Goal: Task Accomplishment & Management: Use online tool/utility

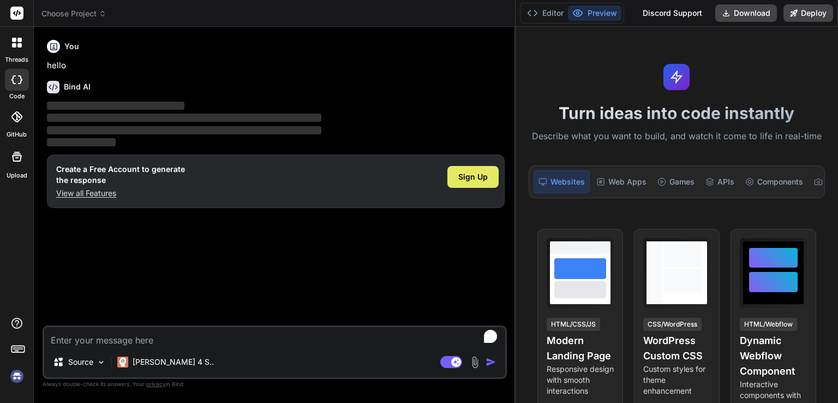
click at [418, 176] on span "Sign Up" at bounding box center [473, 176] width 29 height 11
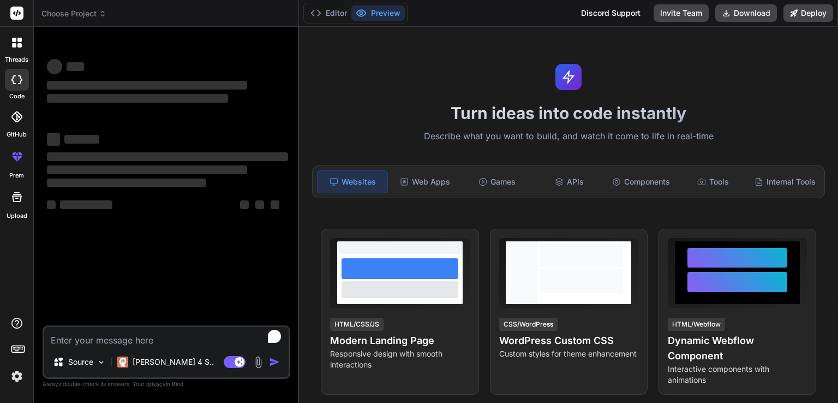
click at [179, 341] on textarea "To enrich screen reader interactions, please activate Accessibility in Grammarl…" at bounding box center [166, 337] width 245 height 20
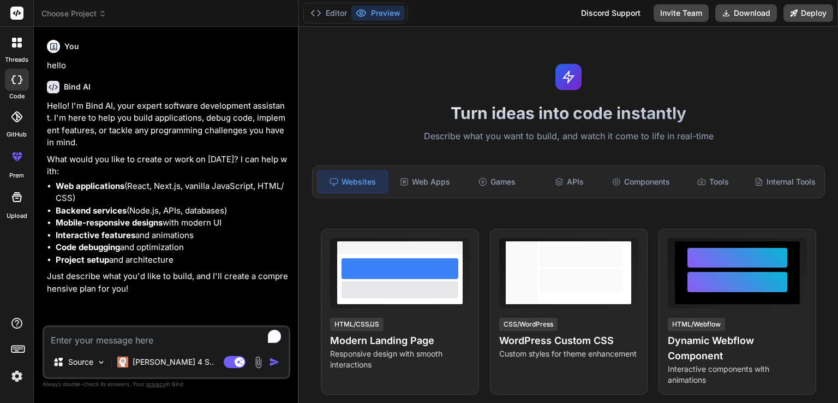
type textarea "x"
click at [115, 338] on textarea "To enrich screen reader interactions, please activate Accessibility in Grammarl…" at bounding box center [166, 337] width 245 height 20
paste textarea "I want to build the frontend of a project called Worker–User Portal. The purpos…"
type textarea "I want to build the frontend of a project called Worker–User Portal. The purpos…"
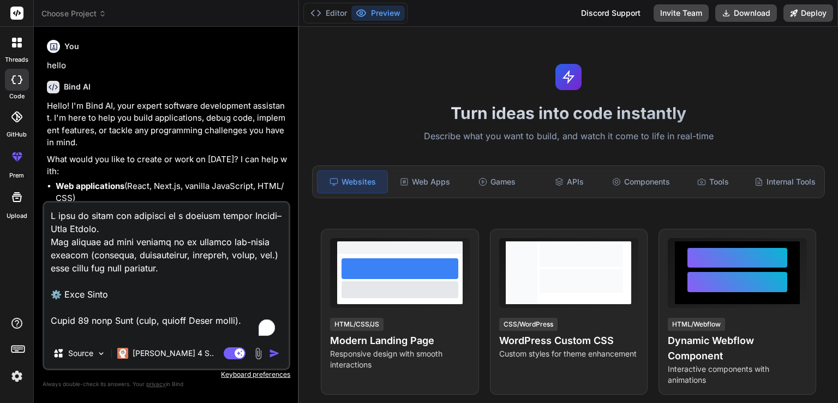
scroll to position [2057, 0]
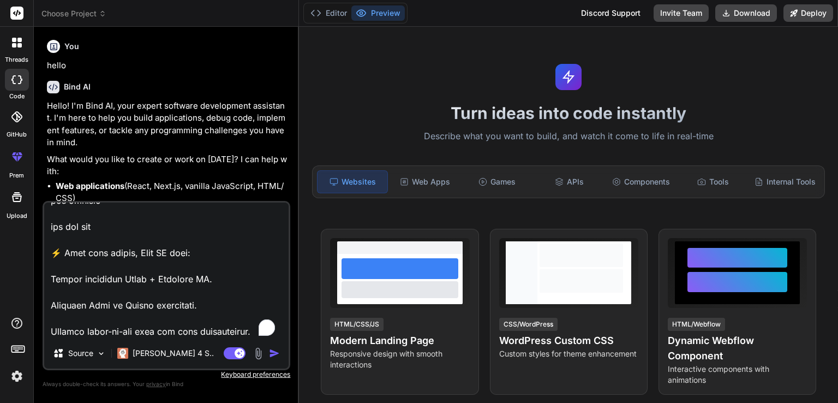
type textarea "x"
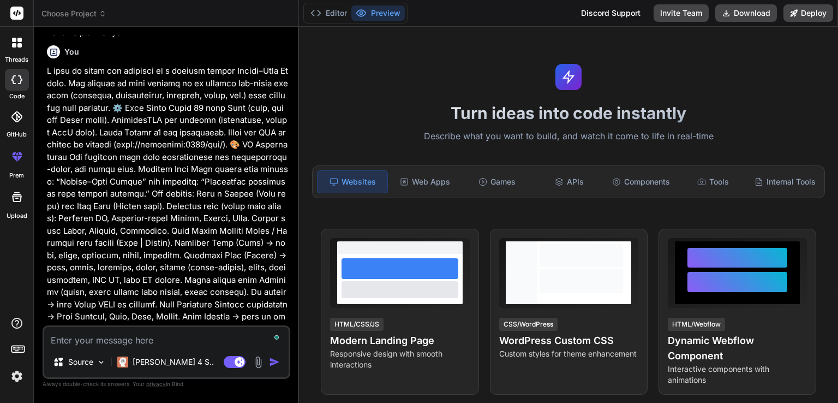
scroll to position [261, 0]
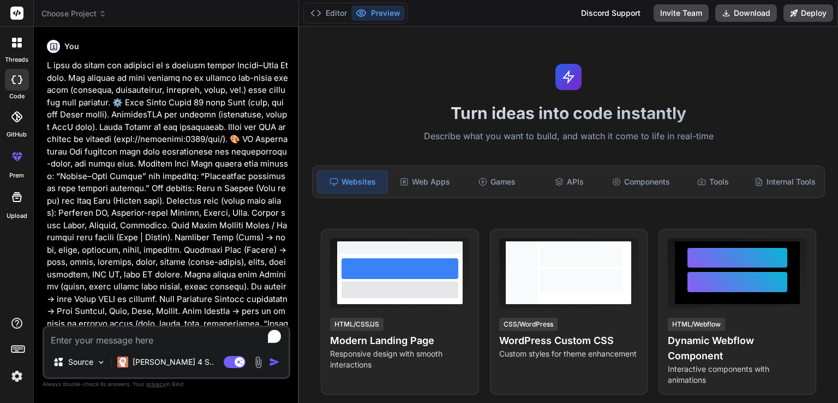
type textarea "x"
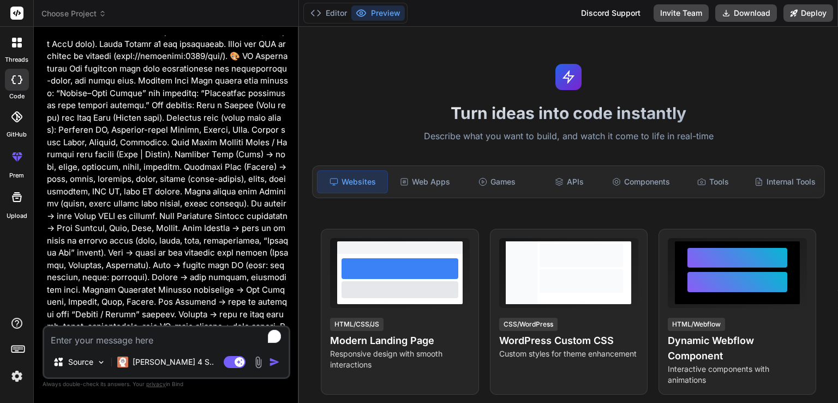
scroll to position [996, 0]
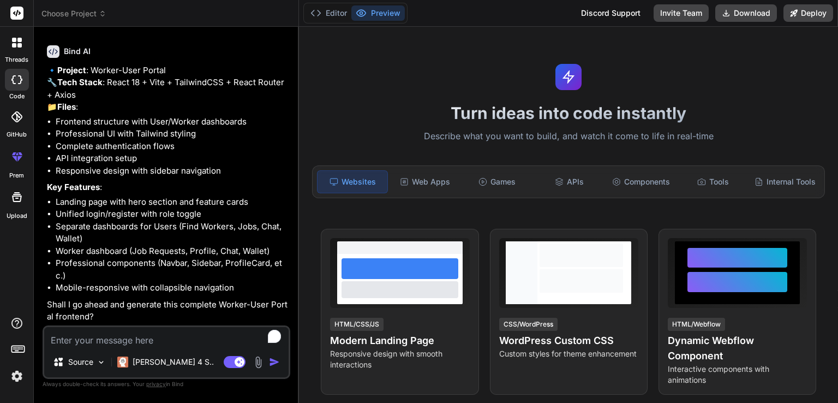
click at [146, 344] on textarea "To enrich screen reader interactions, please activate Accessibility in Grammarl…" at bounding box center [166, 337] width 245 height 20
type textarea "y"
type textarea "x"
type textarea "ye"
type textarea "x"
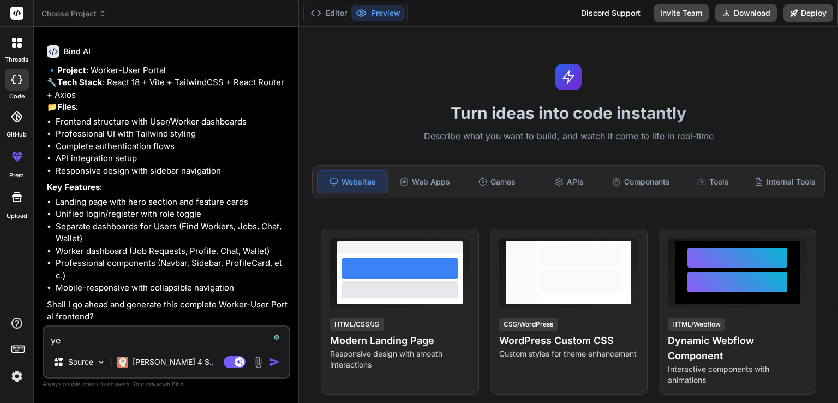
type textarea "yes"
type textarea "x"
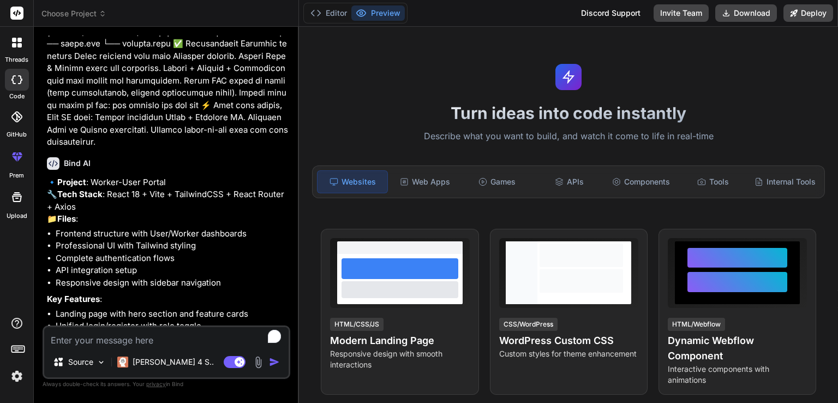
scroll to position [1109, 0]
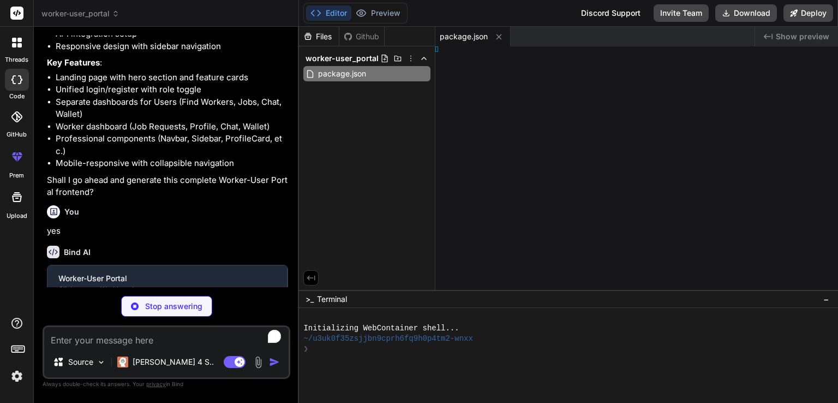
type textarea "x"
type textarea "} })"
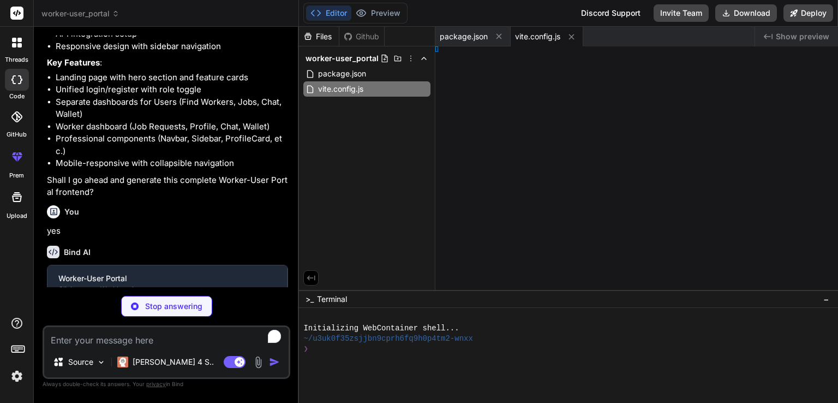
type textarea "x"
type textarea "s: [], }"
type textarea "x"
type textarea "}, }"
type textarea "x"
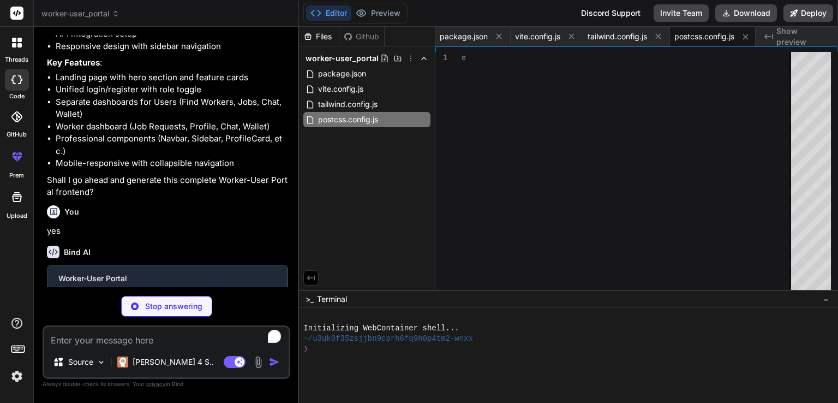
type textarea "export default { plugins: { tailwindcss: {}, autoprefixer: {}, }, }"
type textarea "x"
type textarea "<script type="module" src="/src/main.jsx"></script> </body> </html>"
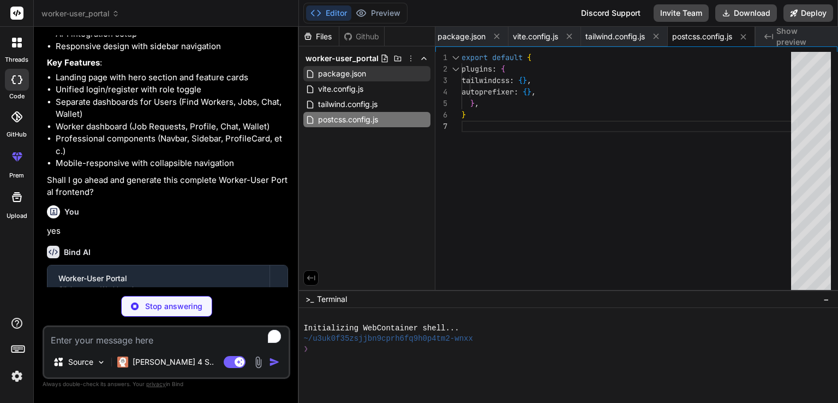
scroll to position [0, 70]
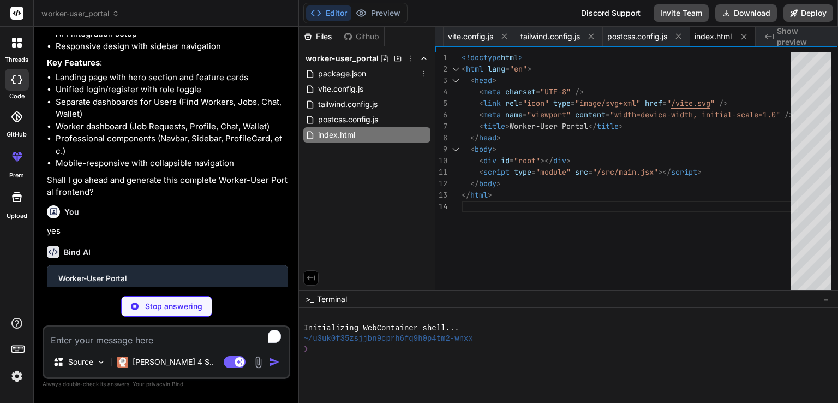
type textarea "x"
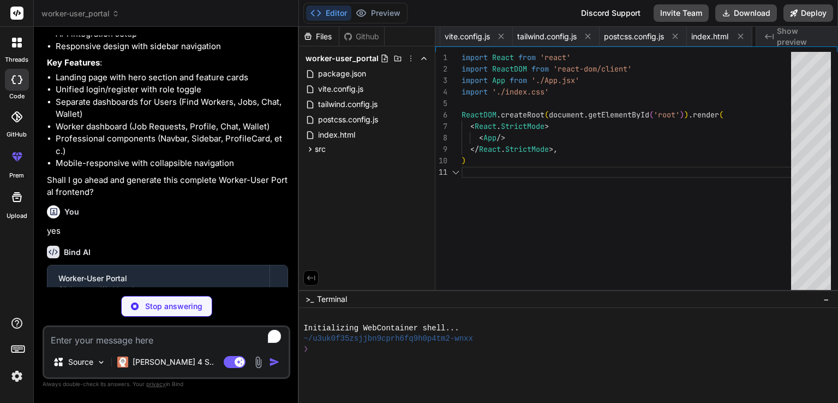
scroll to position [0, 136]
type textarea "x"
type textarea "@apply bg-gray-100 hover:bg-gray-200 text-gray-800 font-medium py-2 px-4 rounde…"
type textarea "x"
type textarea "<Footer /> </div> </Router> ) } export default App"
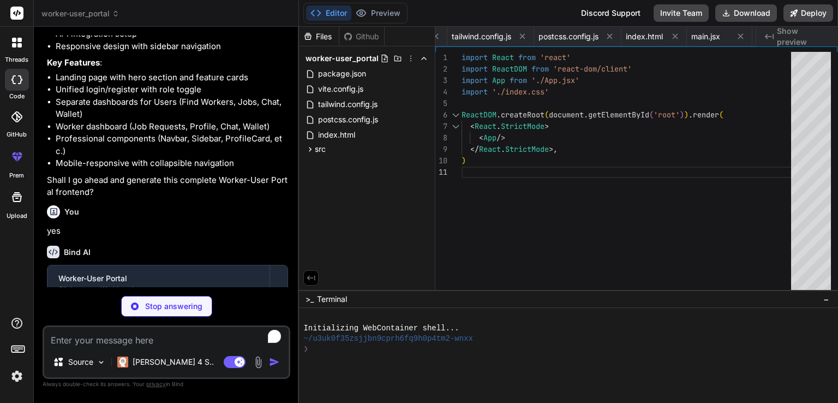
type textarea "x"
type textarea "getMessages: (chatId) => api.get(`/chat/conversations/${chatId}/messages`), sen…"
type textarea "x"
type textarea ")} </div> </div> )} </nav> ) } export default Navbar"
type textarea "x"
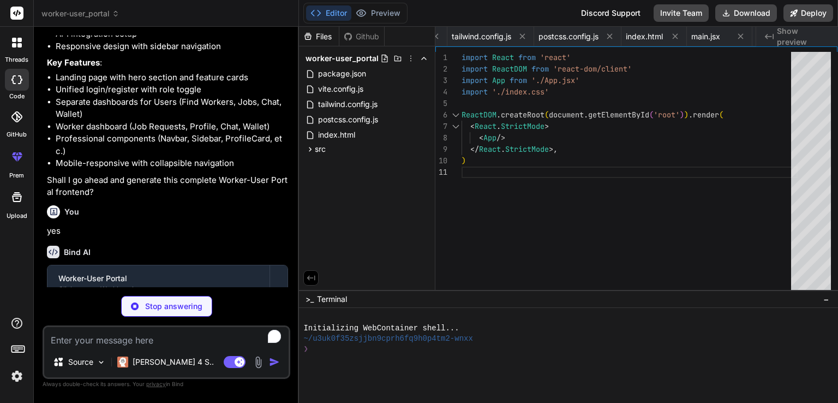
type textarea "</footer> ) } export default Footer"
type textarea "x"
type textarea "export default Sidebar"
type textarea "x"
type textarea ") } export default ProfileCard"
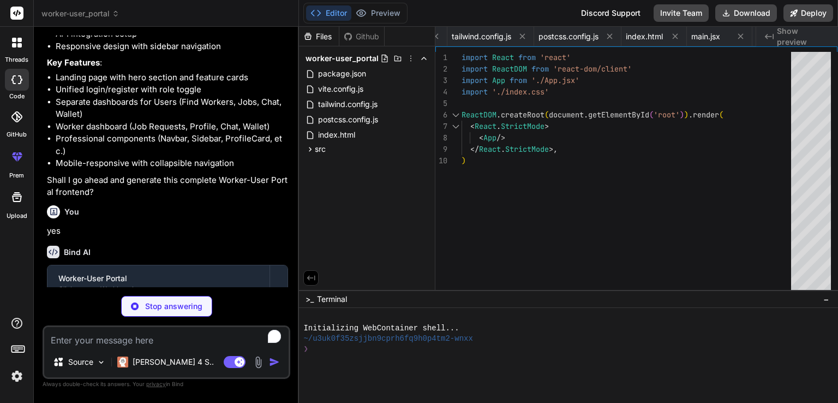
type textarea "x"
type textarea "export default NotificationBell"
type textarea "x"
type textarea "} export default FeedbackModal"
type textarea "x"
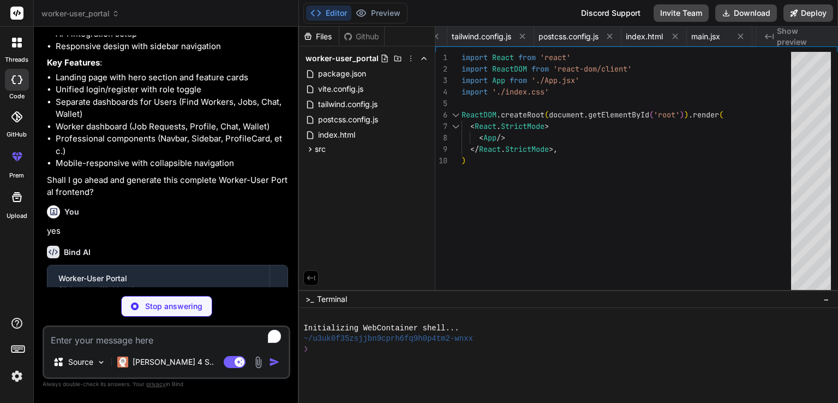
type textarea "</div> </section> </div> ) } export default Home"
type textarea "x"
type textarea "} export default Login"
type textarea "x"
type textarea ") } export default Register"
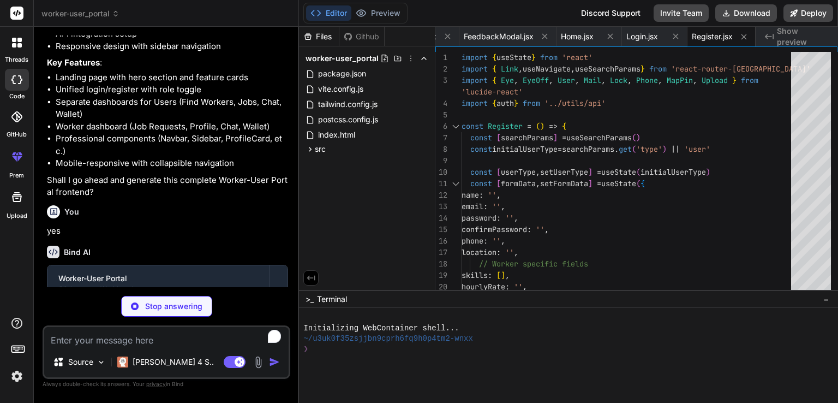
scroll to position [1472, 0]
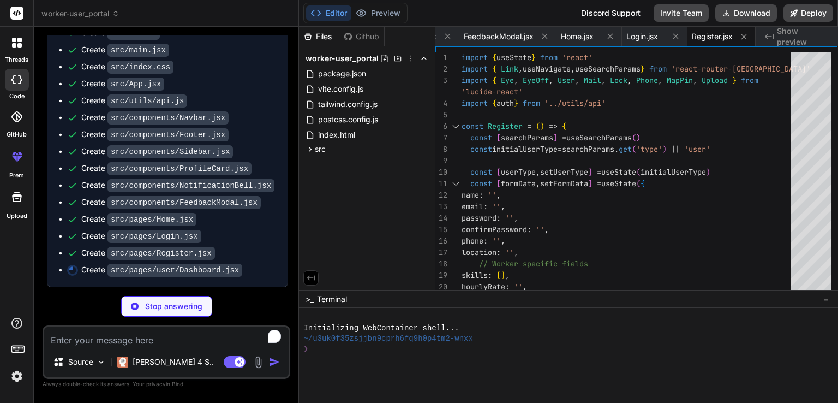
type textarea "x"
type textarea ") } export default UserDashboard"
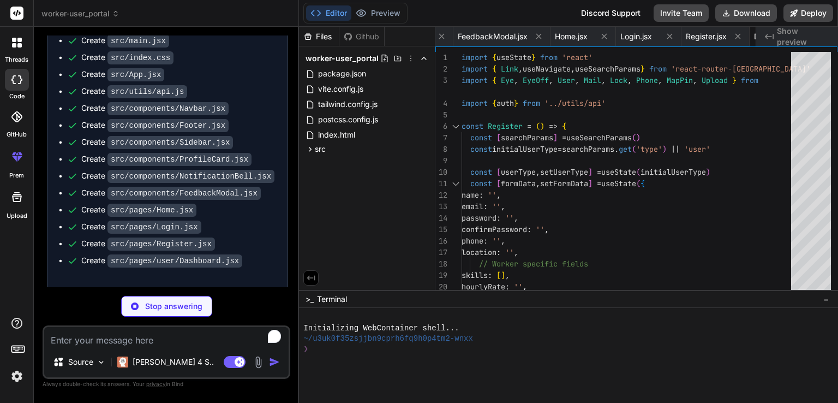
type textarea "x"
type textarea "export default FindWorkers"
type textarea "x"
type textarea "export default Jobs"
type textarea "x"
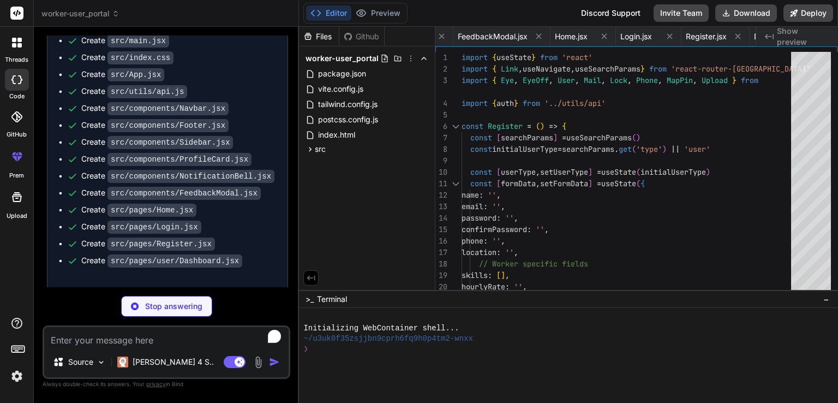
type textarea "export default Chat"
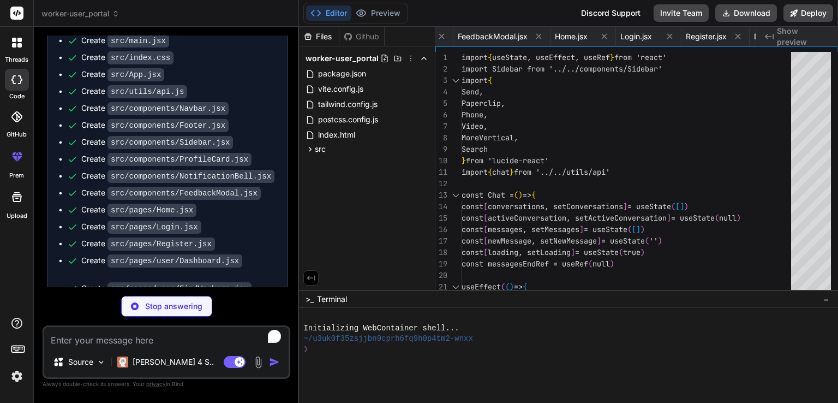
scroll to position [0, 1296]
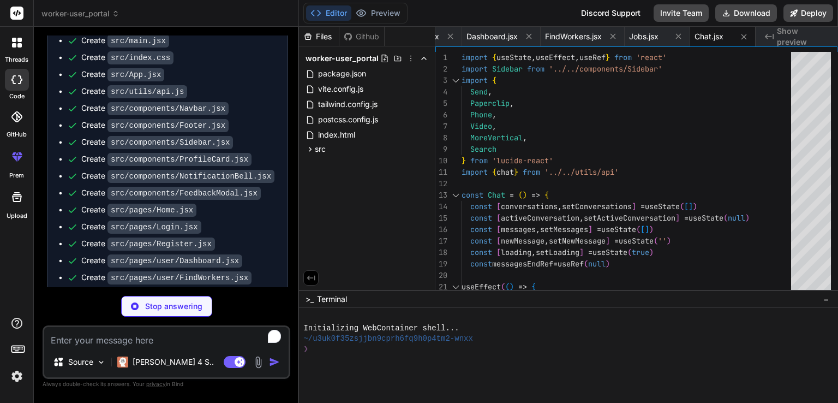
type textarea "x"
type textarea ") } export default Wallet"
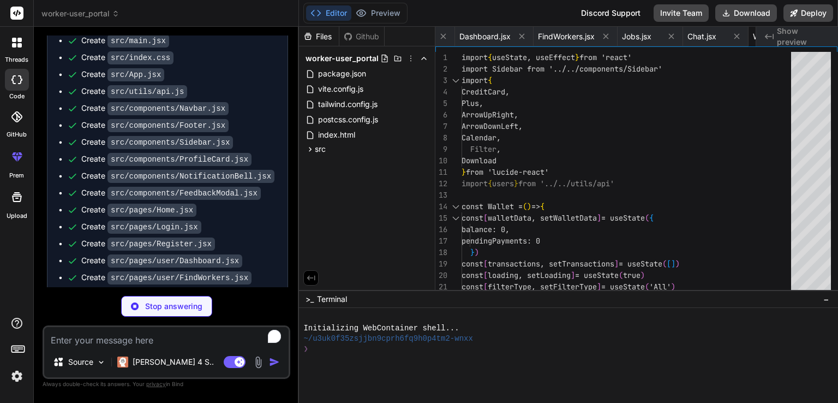
scroll to position [0, 1361]
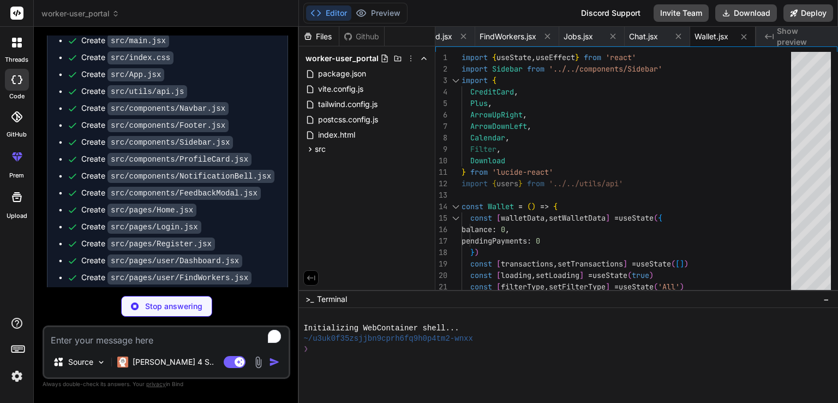
type textarea "x"
type textarea "export default WorkerDashboard"
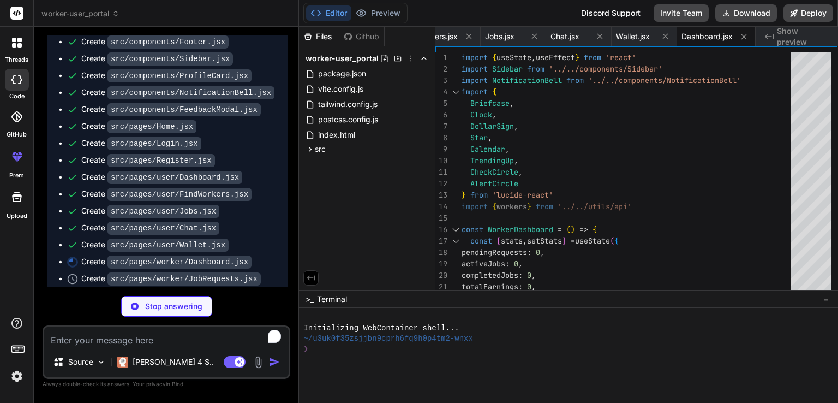
scroll to position [1572, 0]
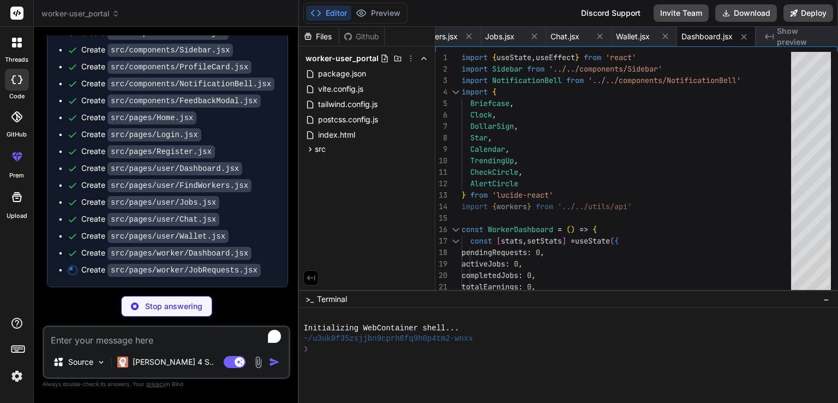
type textarea "x"
type textarea "export default JobRequests"
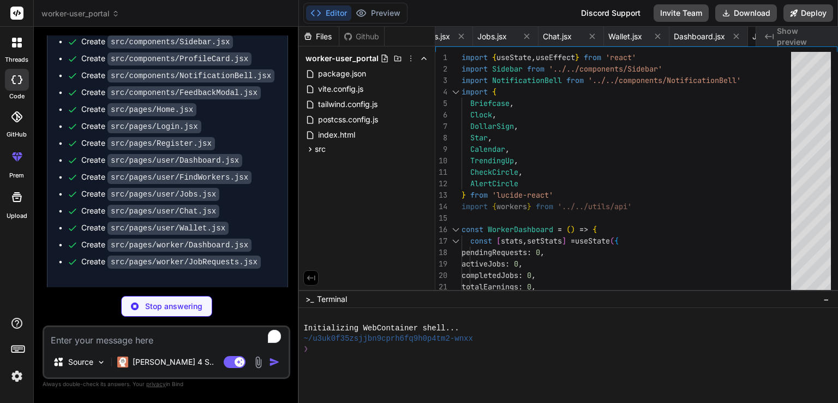
type textarea "x"
type textarea "</div> </div> </div> ) } export default Profile"
type textarea "x"
type textarea "</div> ) } export default Chat"
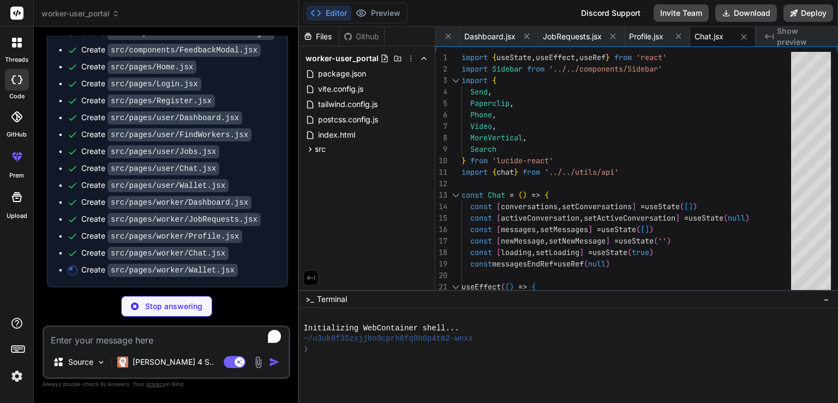
scroll to position [1622, 0]
click at [317, 153] on span "src" at bounding box center [320, 149] width 11 height 11
type textarea "x"
type textarea "export default Wallet"
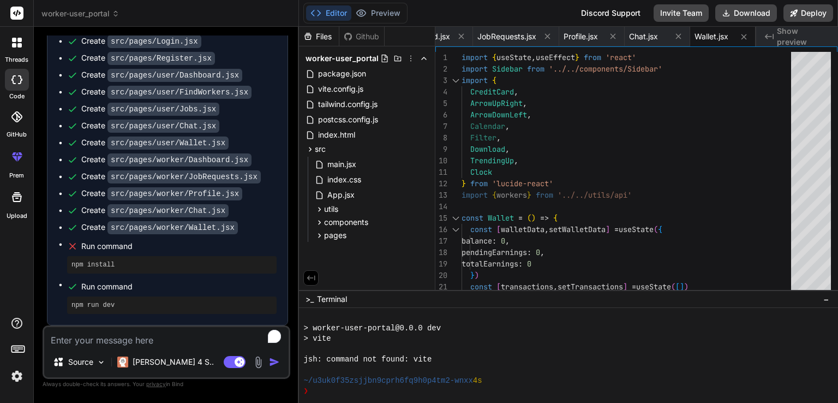
scroll to position [293, 0]
click at [418, 399] on div at bounding box center [568, 355] width 539 height 95
click at [418, 13] on button "Download" at bounding box center [747, 12] width 62 height 17
type textarea "x"
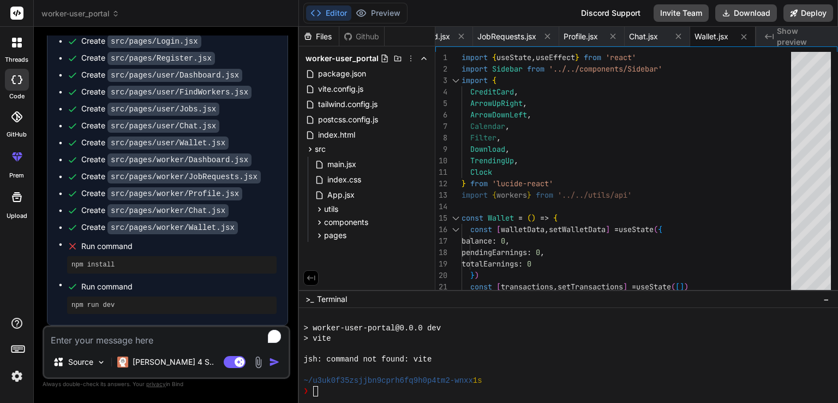
click at [112, 339] on textarea "To enrich screen reader interactions, please activate Accessibility in Grammarl…" at bounding box center [166, 337] width 245 height 20
paste textarea "t"
type textarea "t"
type textarea "x"
type textarea "th"
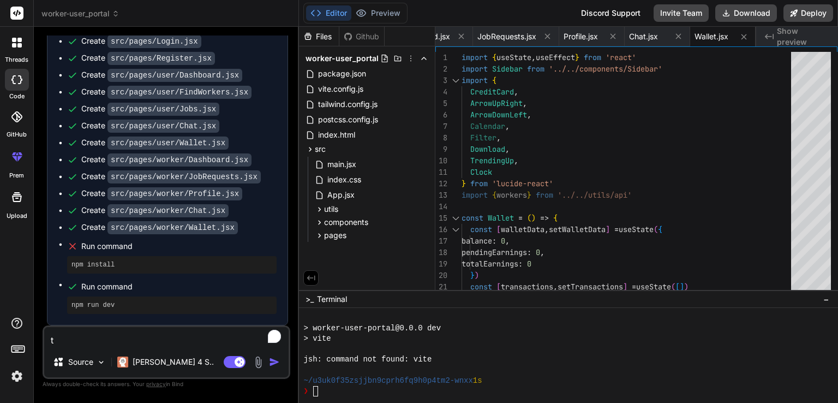
type textarea "x"
type textarea "the"
type textarea "x"
type textarea "ther"
type textarea "x"
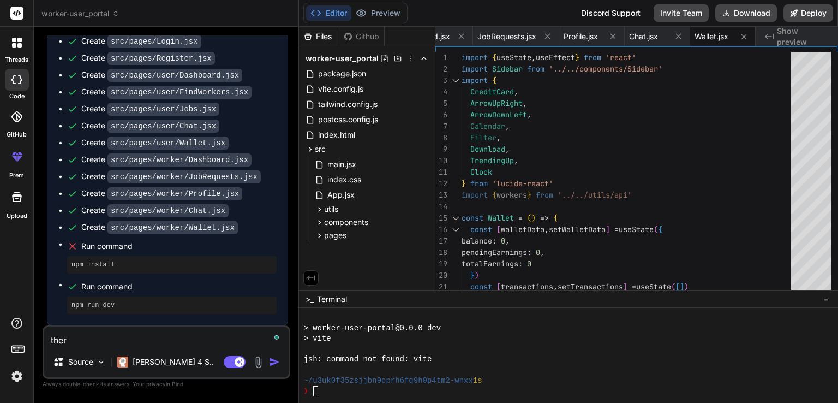
type textarea "there"
type textarea "x"
type textarea "there"
type textarea "x"
type textarea "there a"
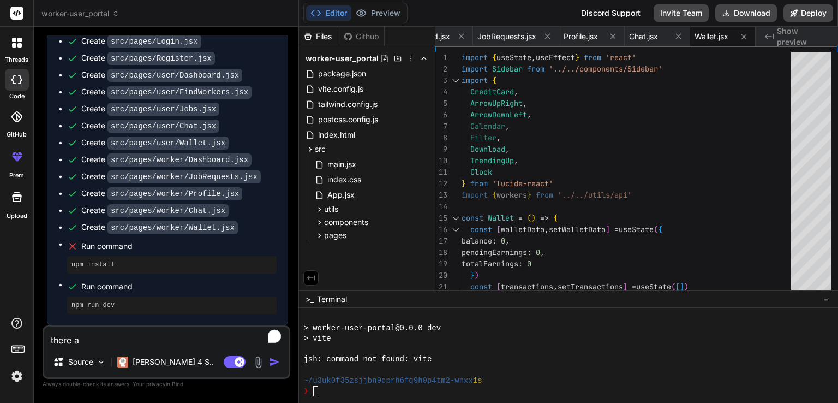
type textarea "x"
type textarea "there ar"
type textarea "x"
type textarea "there are"
type textarea "x"
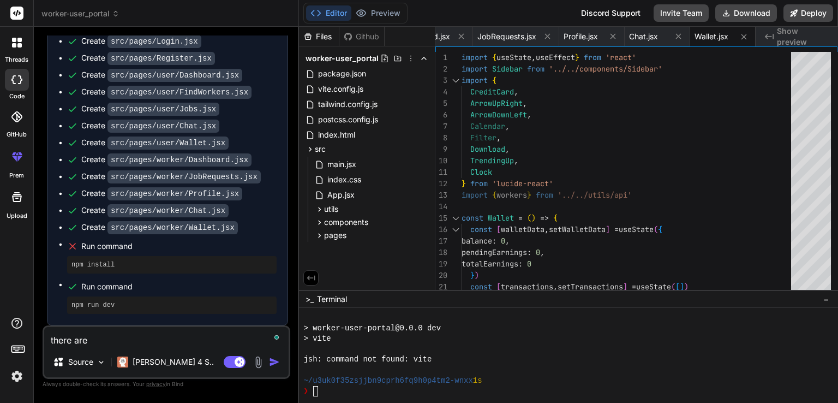
type textarea "there are"
type textarea "x"
type textarea "there are t"
type textarea "x"
type textarea "there are th"
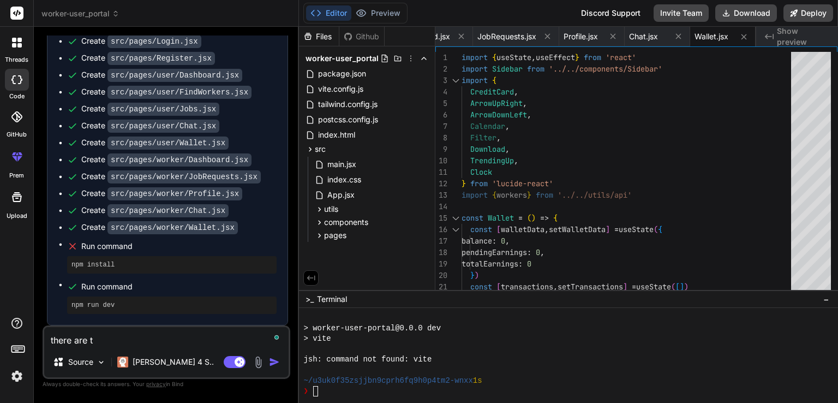
type textarea "x"
type textarea "there are thi"
type textarea "x"
type textarea "there are this"
type textarea "x"
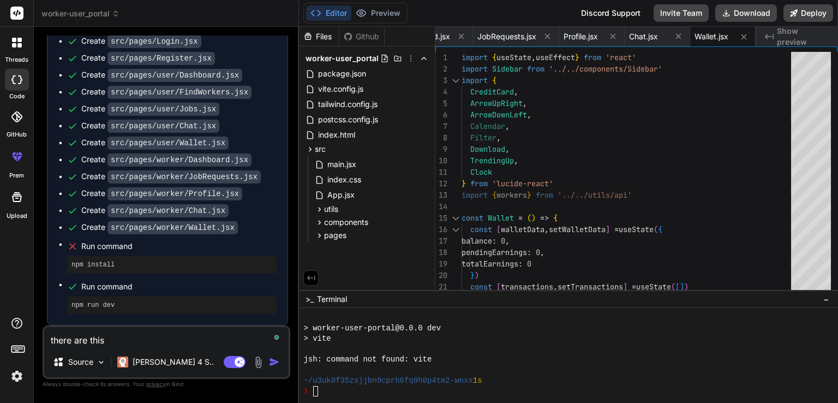
type textarea "there are this"
type textarea "x"
type textarea "there are this b"
type textarea "x"
type textarea "there are this be"
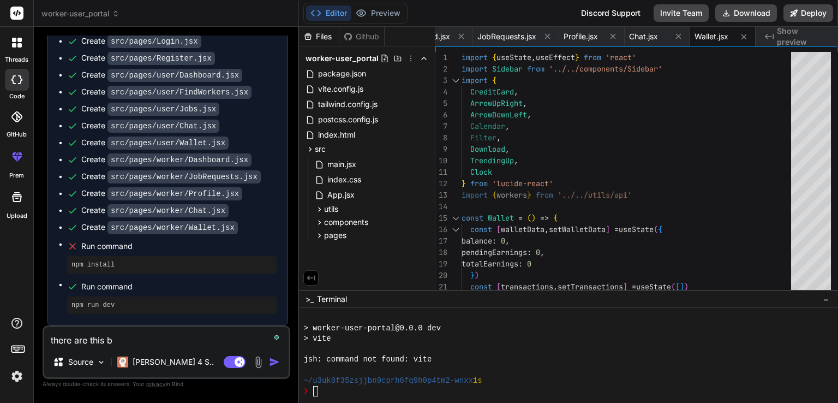
type textarea "x"
type textarea "there are this bel"
type textarea "x"
type textarea "there are this belo"
type textarea "x"
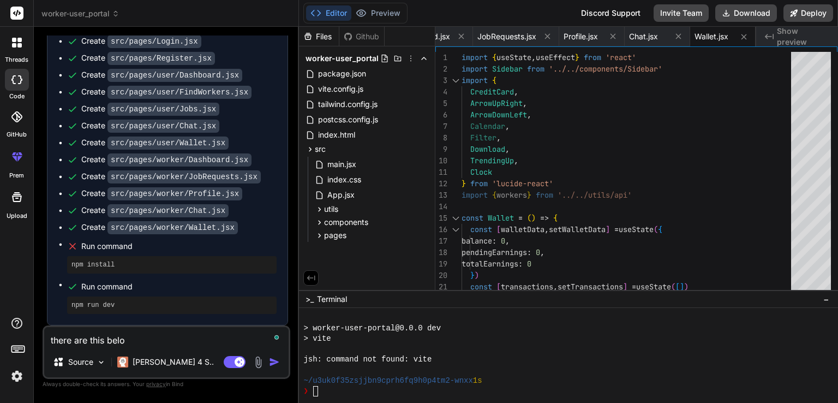
type textarea "there are this below"
type textarea "x"
type textarea "there are this below"
type textarea "x"
type textarea "there are this below e"
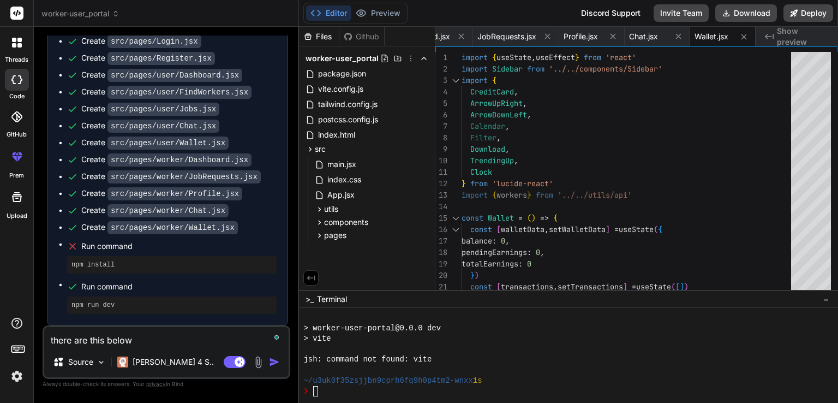
type textarea "x"
type textarea "there are this below er"
type textarea "x"
type textarea "there are this below err"
type textarea "x"
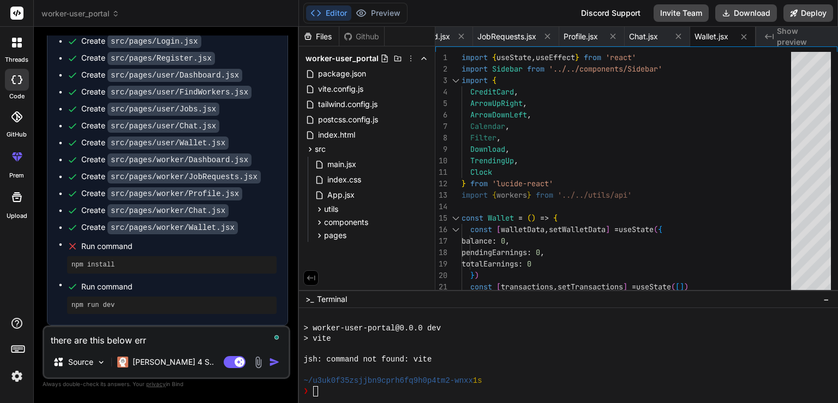
type textarea "there are this below erro"
type textarea "x"
type textarea "there are this below erros"
type textarea "x"
type textarea "there are this below erros"
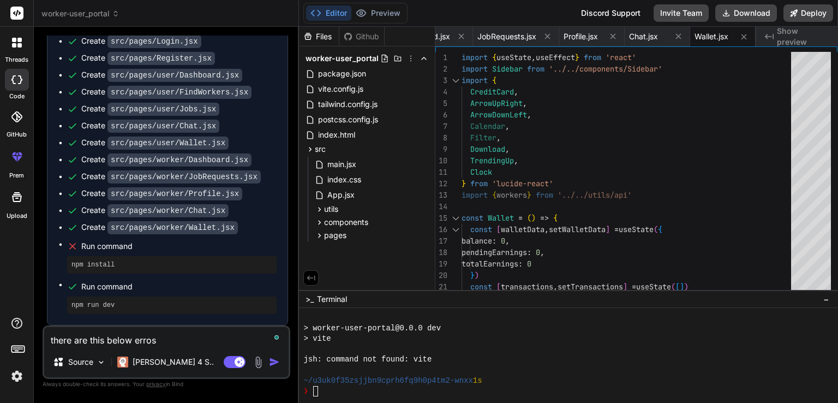
type textarea "x"
type textarea "there are this below erros"
type textarea "x"
type textarea "there are this below erro"
type textarea "x"
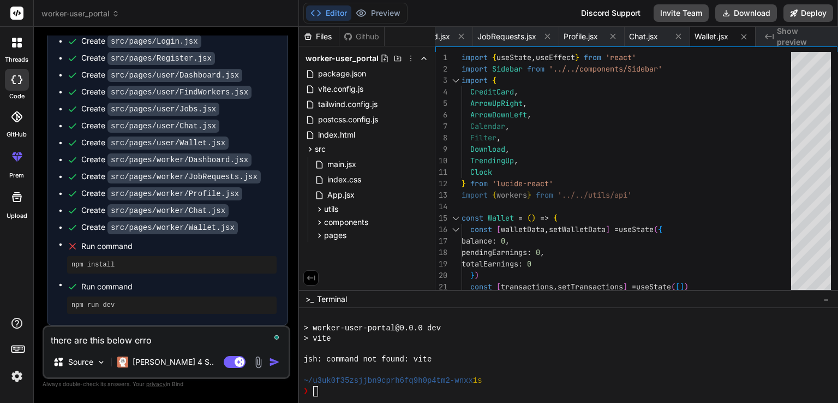
type textarea "there are this below error"
type textarea "x"
type textarea "there are this below error"
type textarea "x"
type textarea "there are this below error w"
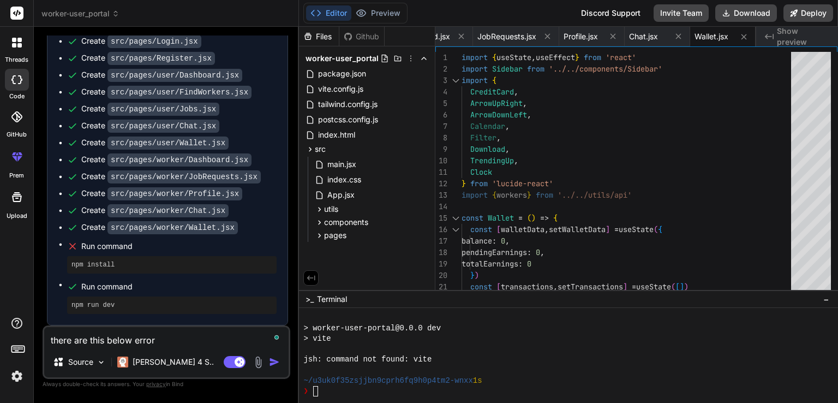
type textarea "x"
type textarea "there are this below error wh"
type textarea "x"
type textarea "there are this below error whi"
type textarea "x"
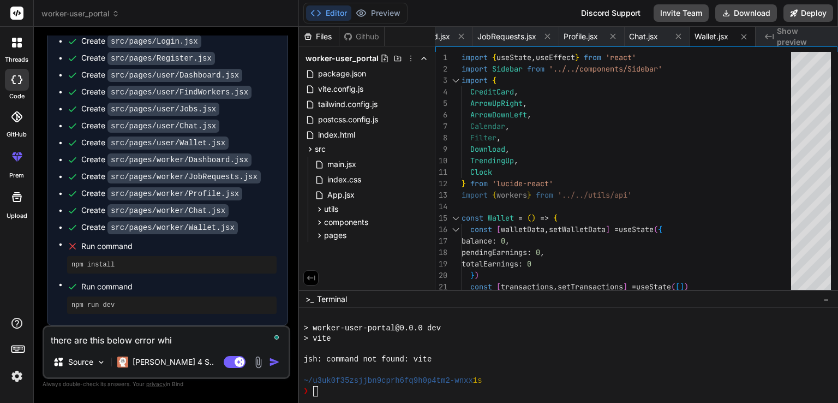
type textarea "there are this below error whil"
type textarea "x"
type textarea "there are this below error while"
type textarea "x"
type textarea "there are this below error while"
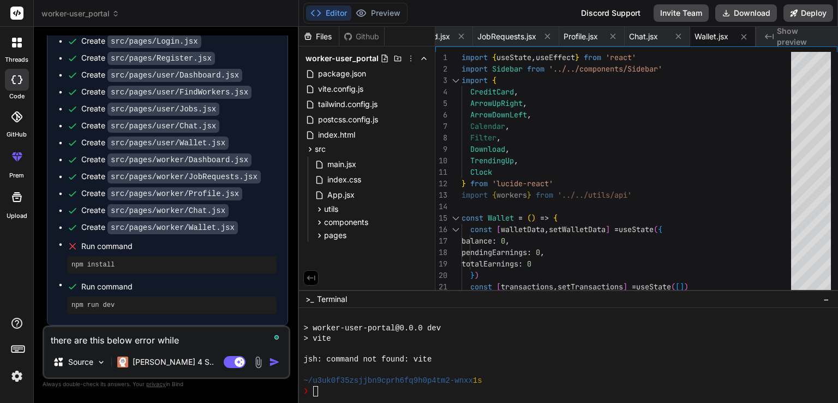
type textarea "x"
type textarea "there are this below error while w"
type textarea "x"
type textarea "there are this below error while"
type textarea "x"
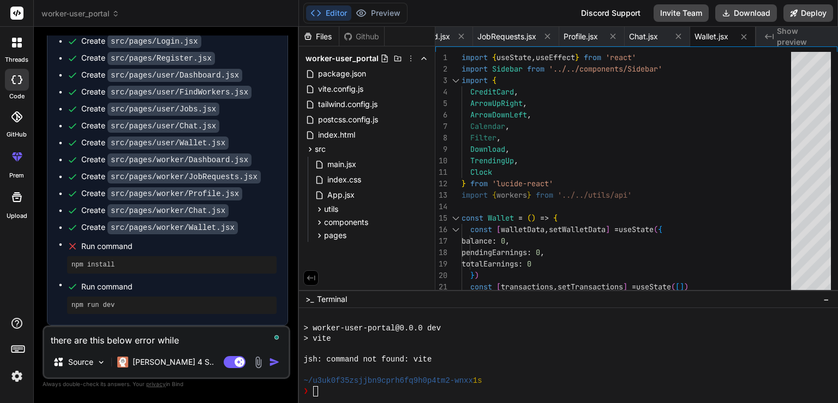
type textarea "there are this below error while r"
type textarea "x"
type textarea "there are this below error while ru"
type textarea "x"
type textarea "there are this below error while runi"
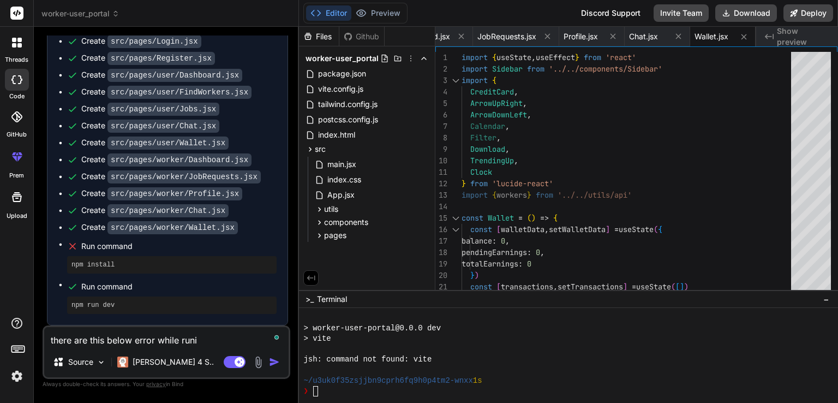
type textarea "x"
type textarea "there are this below error while run"
type textarea "x"
type textarea "there are this below error while runn"
type textarea "x"
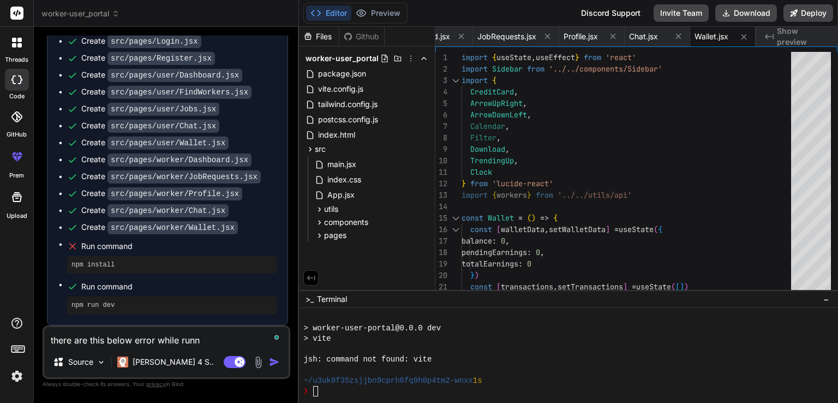
type textarea "there are this below error while runni"
type textarea "x"
type textarea "there are this below error while runnin"
type textarea "x"
type textarea "there are this below error while running"
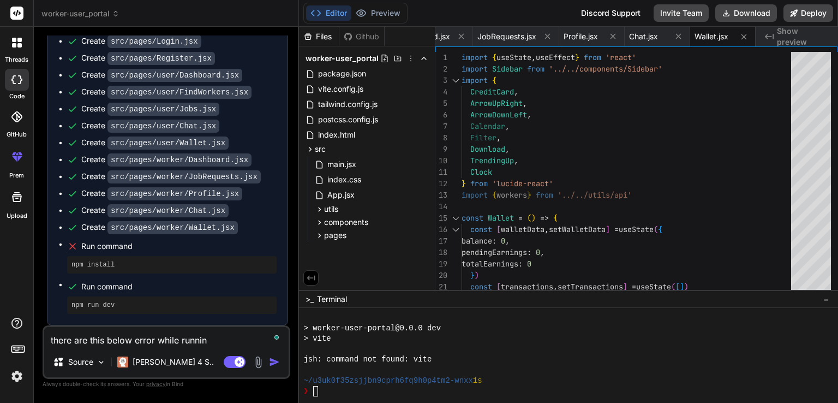
type textarea "x"
type textarea "there are this below error while running"
type textarea "x"
type textarea "there are this below error while running o"
type textarea "x"
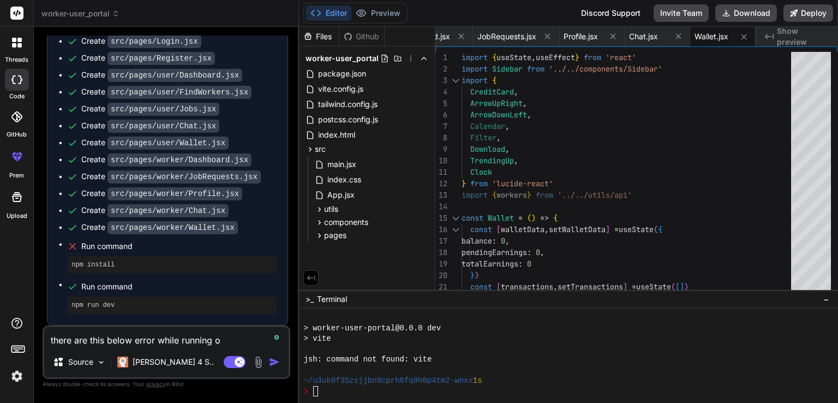
type textarea "there are this below error while running on"
type textarea "x"
type textarea "there are this below error while running on"
type textarea "x"
type textarea "there are this below error while running on l"
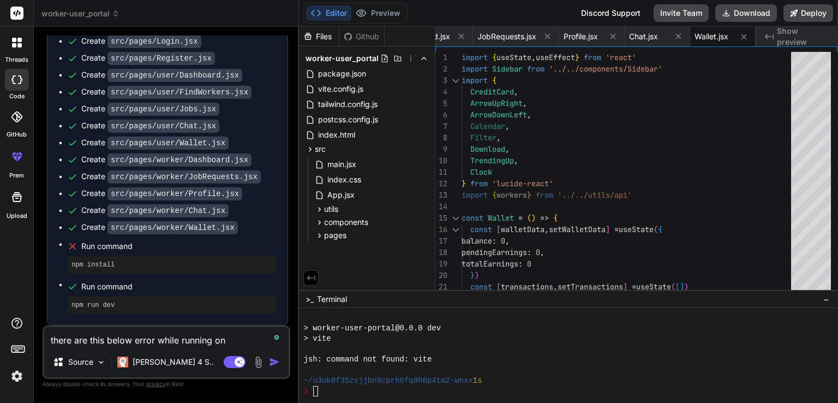
type textarea "x"
type textarea "there are this below error while running on lo"
type textarea "x"
type textarea "there are this below error while running on loc"
type textarea "x"
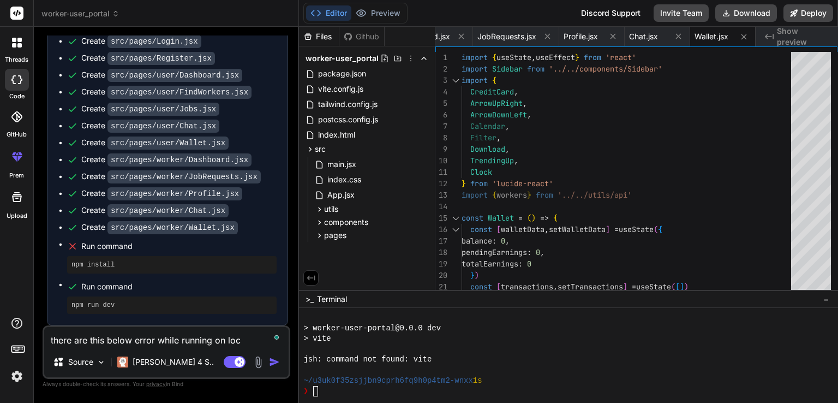
type textarea "there are this below error while running on loca"
type textarea "x"
type textarea "there are this below error while running on local"
type textarea "x"
type textarea "there are this below error while running on local"
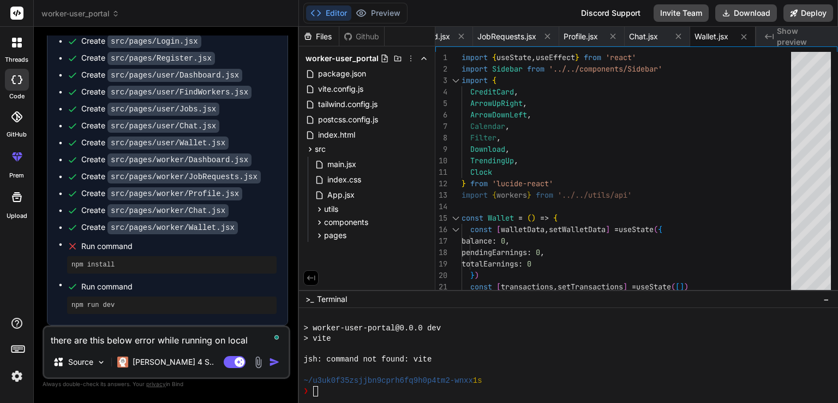
type textarea "x"
type textarea "there are this below error while running on local d"
type textarea "x"
type textarea "there are this below error while running on local de"
type textarea "x"
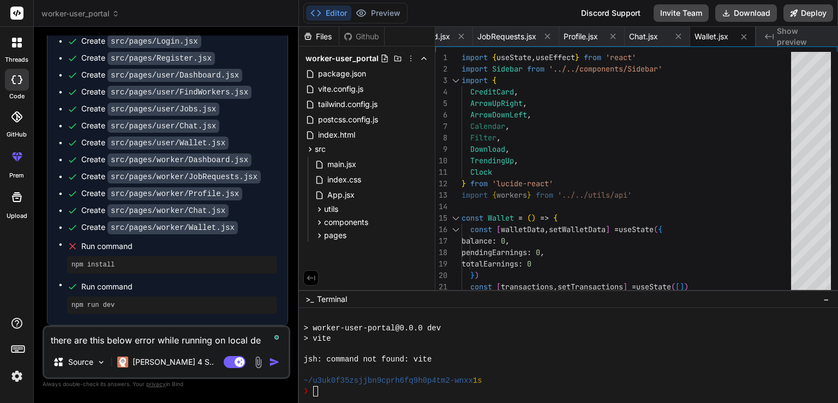
type textarea "there are this below error while running on local dev"
type textarea "x"
type textarea "there are this below error while running on local devi"
type textarea "x"
type textarea "there are this below error while running on local devic"
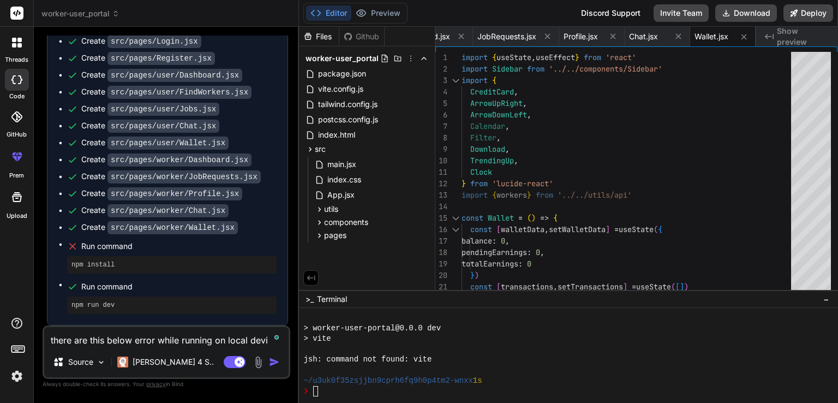
type textarea "x"
type textarea "there are this below error while running on local device"
type textarea "x"
type textarea "there are this below error while running on local device"
type textarea "x"
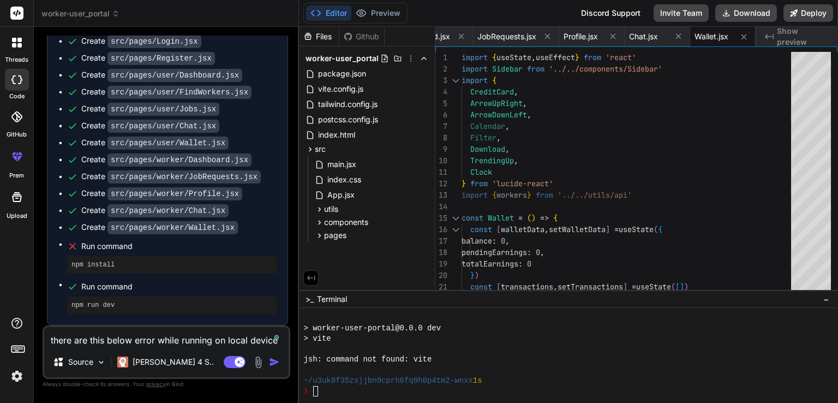
type textarea "there are this below error while running on local device"
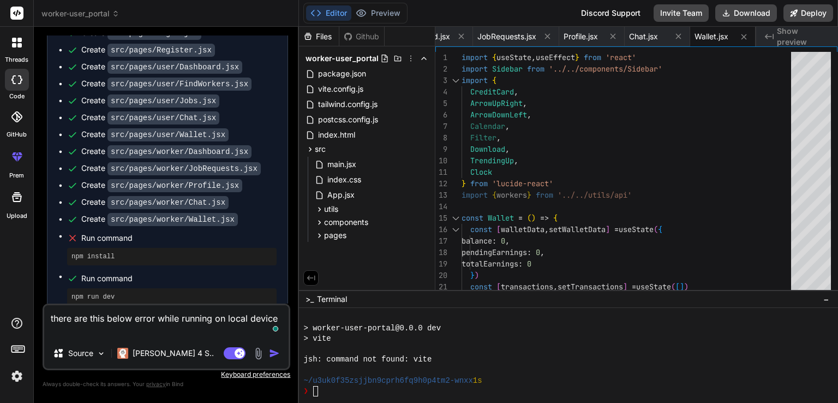
type textarea "x"
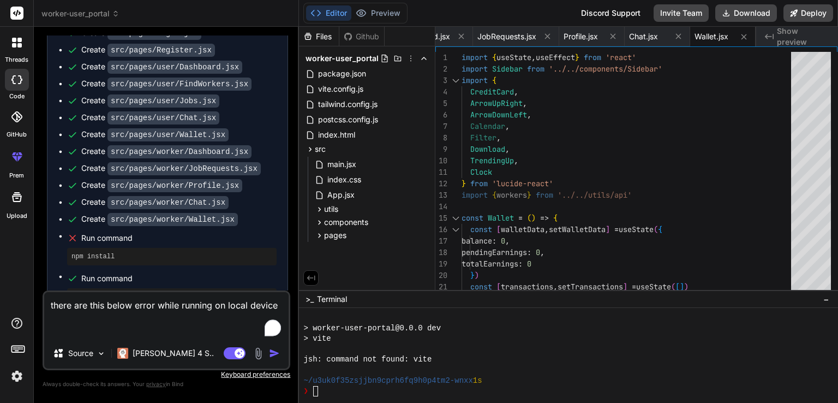
paste textarea "E:\Project\worker front end\src\pages\worker\Dashboard.jsx: Unexpected token (2…"
type textarea "there are this below error while running on local device E:\Project\worker fron…"
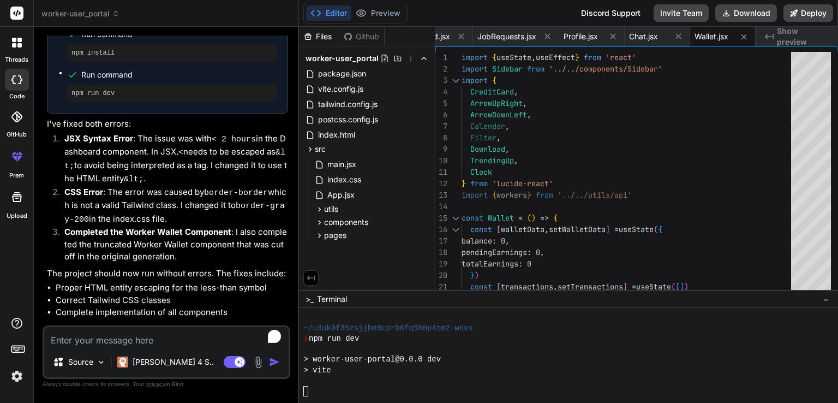
scroll to position [2892, 0]
click at [347, 379] on div at bounding box center [454, 381] width 302 height 10
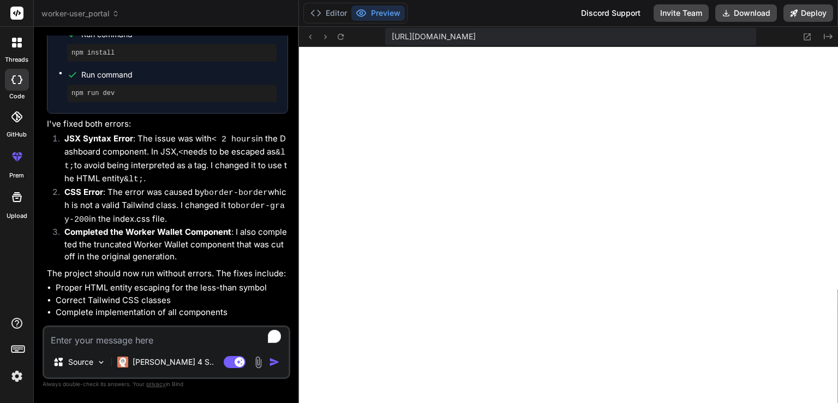
click at [114, 346] on textarea "To enrich screen reader interactions, please activate Accessibility in Grammarl…" at bounding box center [166, 337] width 245 height 20
click at [178, 339] on textarea "To enrich screen reader interactions, please activate Accessibility in Grammarl…" at bounding box center [166, 337] width 245 height 20
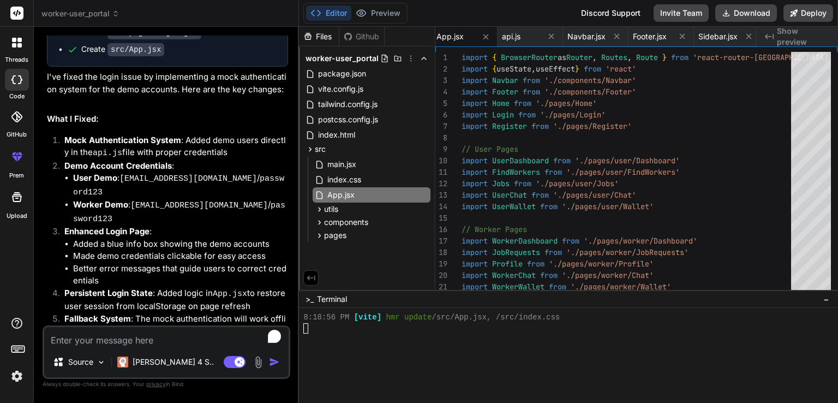
scroll to position [3556, 0]
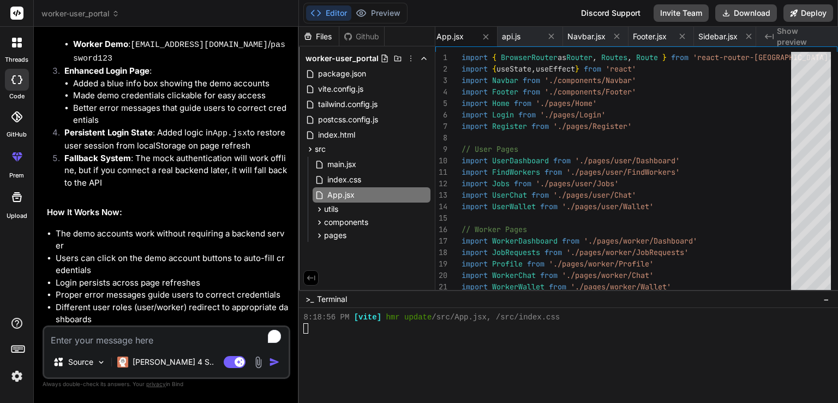
click at [375, 324] on div at bounding box center [454, 328] width 302 height 10
click at [389, 326] on div at bounding box center [454, 328] width 302 height 10
click at [391, 7] on button "Preview" at bounding box center [378, 12] width 53 height 15
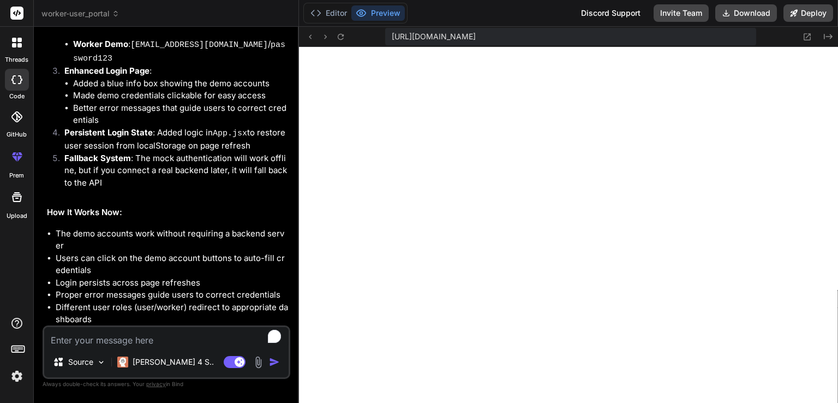
click at [147, 340] on textarea "To enrich screen reader interactions, please activate Accessibility in Grammarl…" at bounding box center [166, 337] width 245 height 20
paste textarea "You are a senior frontend designer & developer. Generate a React + Vite + Tailw…"
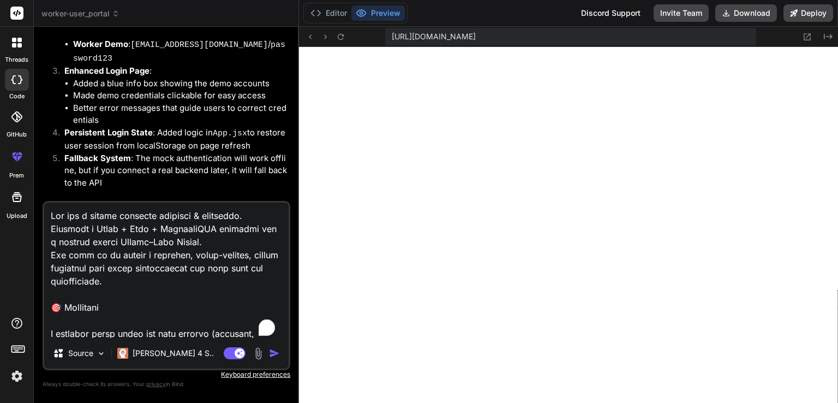
scroll to position [1953, 0]
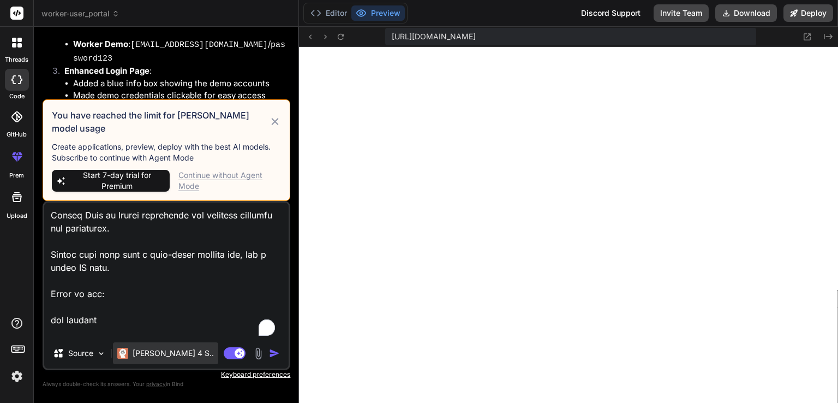
click at [146, 355] on p "Claude 4 S.." at bounding box center [173, 353] width 81 height 11
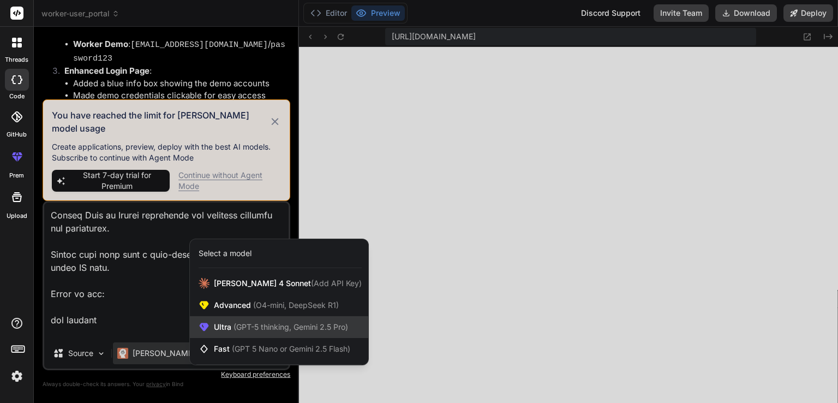
click at [219, 318] on div "Ultra (GPT-5 thinking, Gemini 2.5 Pro)" at bounding box center [279, 327] width 178 height 22
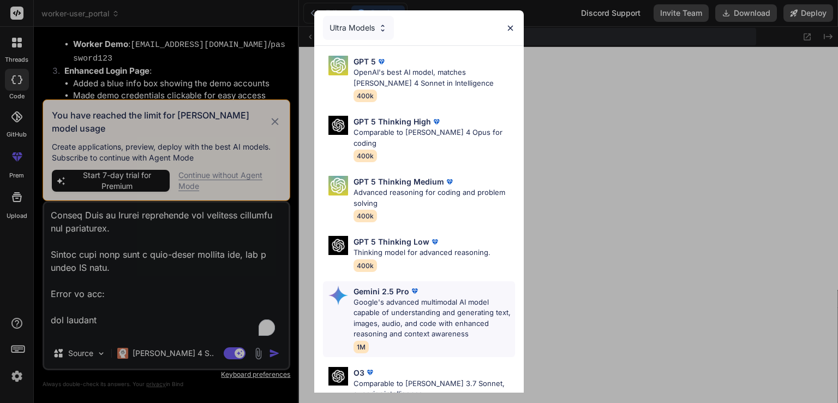
click at [358, 285] on p "Gemini 2.5 Pro" at bounding box center [382, 290] width 56 height 11
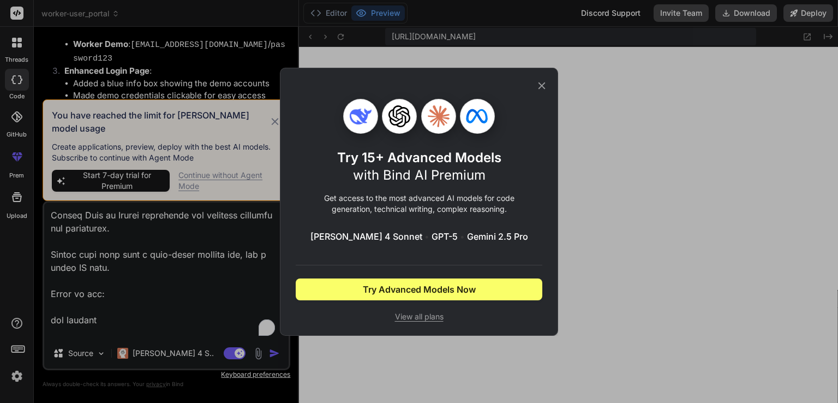
click at [418, 81] on icon at bounding box center [542, 86] width 12 height 12
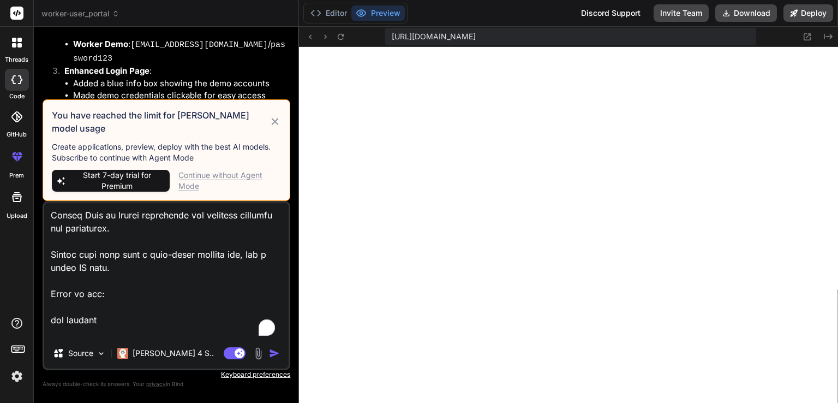
click at [243, 177] on div "Continue without Agent Mode" at bounding box center [229, 181] width 103 height 22
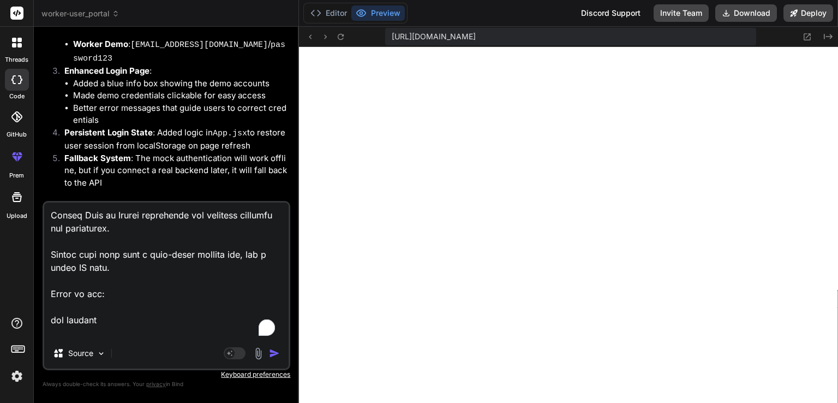
click at [278, 354] on img "button" at bounding box center [274, 353] width 11 height 11
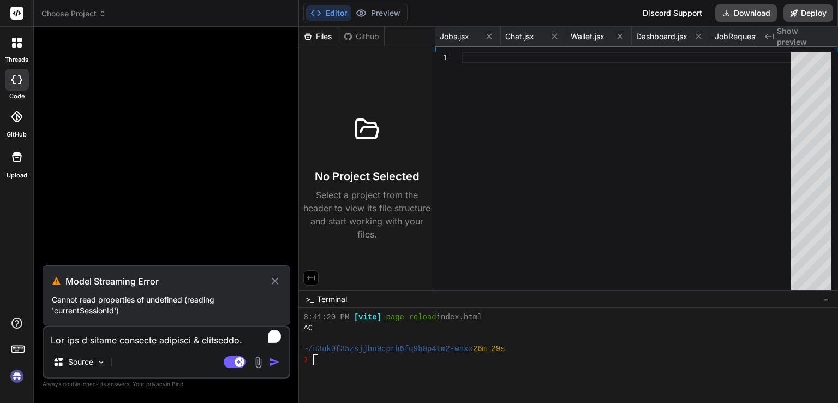
scroll to position [0, 238]
click at [273, 281] on icon at bounding box center [275, 281] width 13 height 13
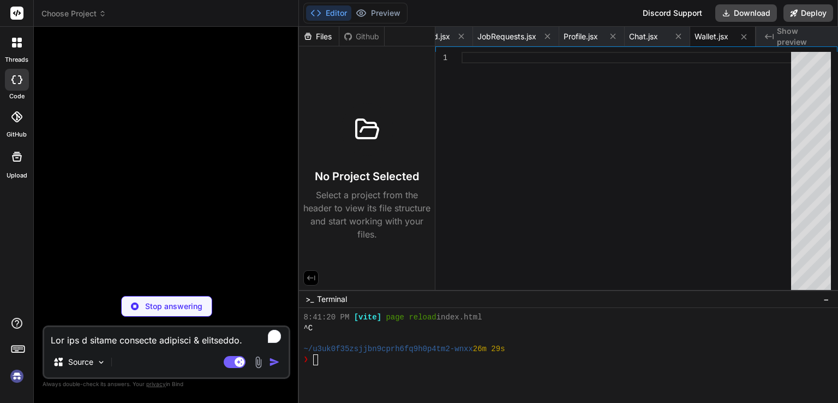
click at [87, 15] on span "Choose Project" at bounding box center [73, 13] width 65 height 11
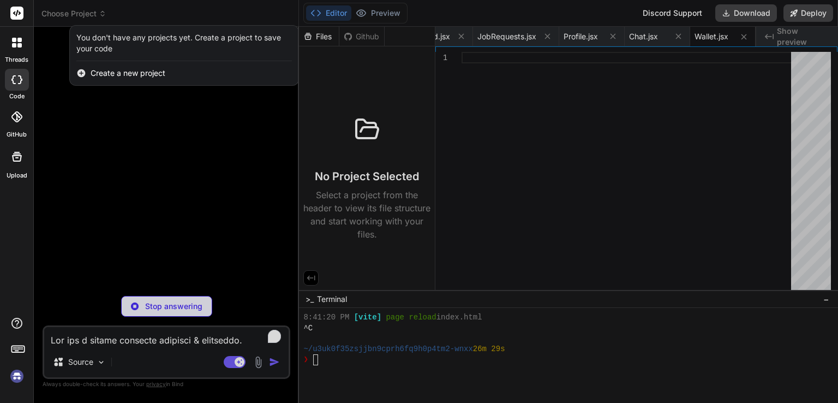
click at [87, 15] on div at bounding box center [419, 201] width 838 height 403
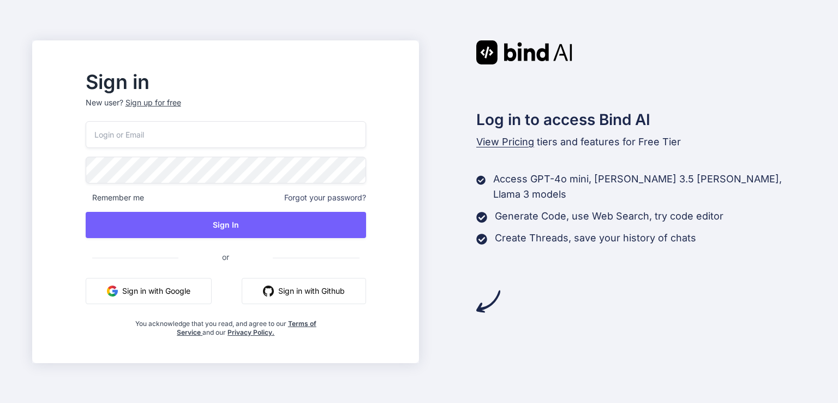
click at [118, 293] on img "button" at bounding box center [112, 290] width 11 height 11
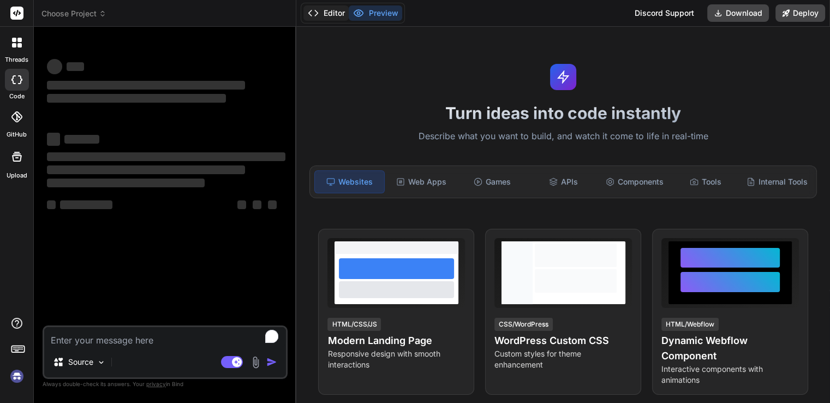
type textarea "x"
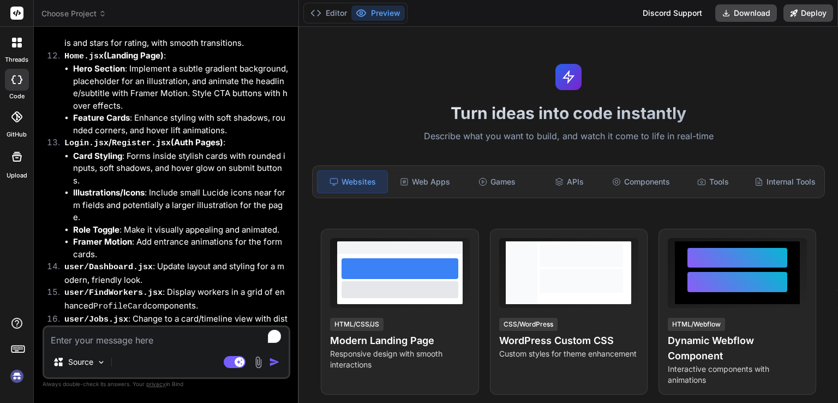
scroll to position [5426, 0]
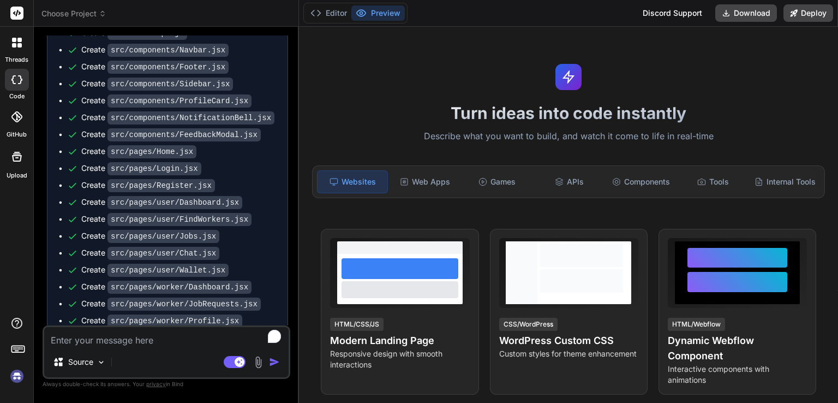
click at [144, 343] on textarea "To enrich screen reader interactions, please activate Accessibility in Grammarl…" at bounding box center [166, 337] width 245 height 20
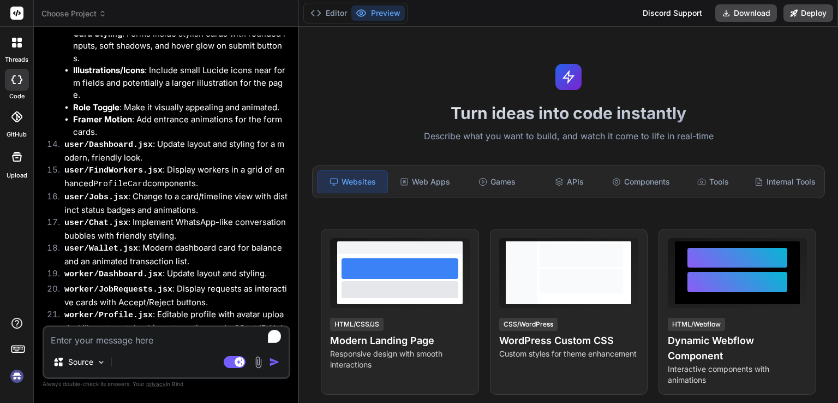
scroll to position [4716, 0]
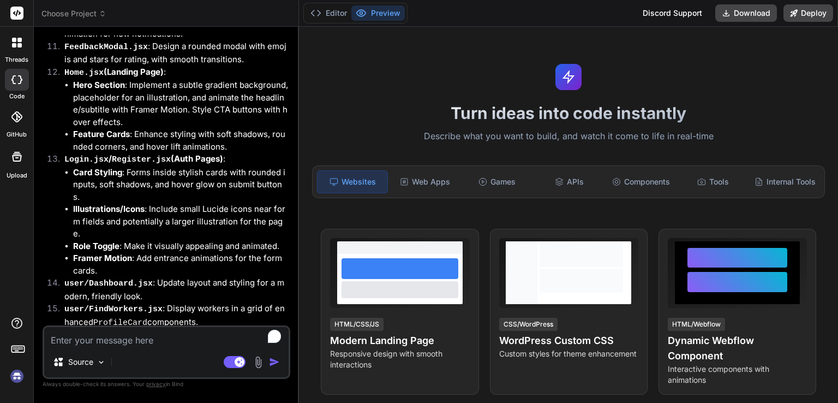
click at [61, 4] on header "Choose Project Created with Pixso." at bounding box center [166, 13] width 265 height 27
click at [70, 12] on span "Choose Project" at bounding box center [73, 13] width 65 height 11
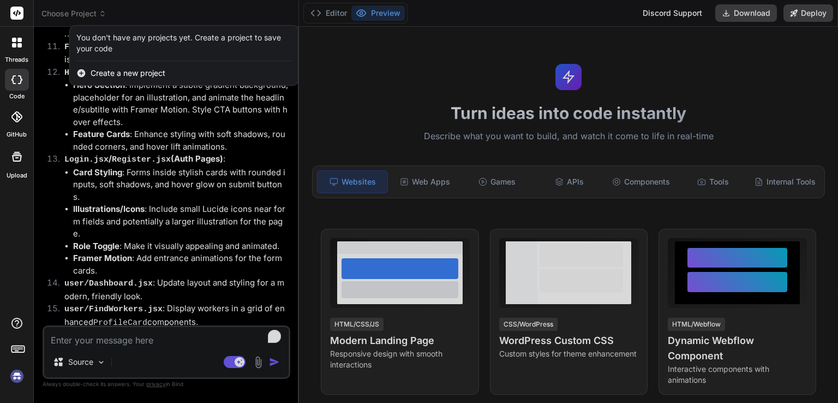
click at [96, 77] on span "Create a new project" at bounding box center [128, 73] width 75 height 11
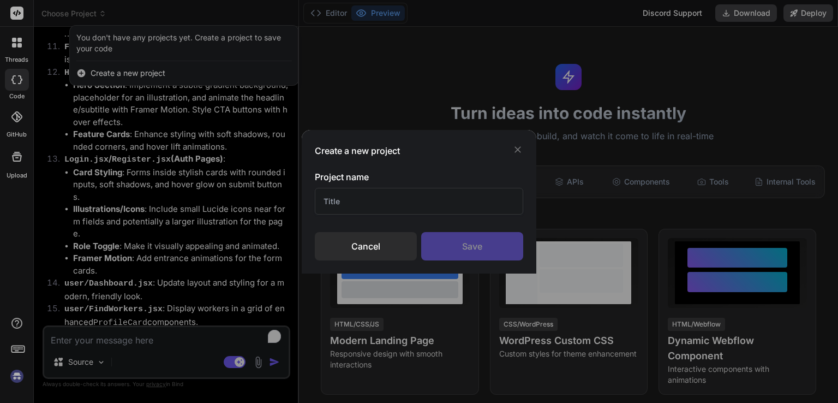
click at [398, 201] on input "text" at bounding box center [419, 201] width 209 height 27
type input "worker"
click at [467, 245] on div "Save" at bounding box center [472, 246] width 102 height 28
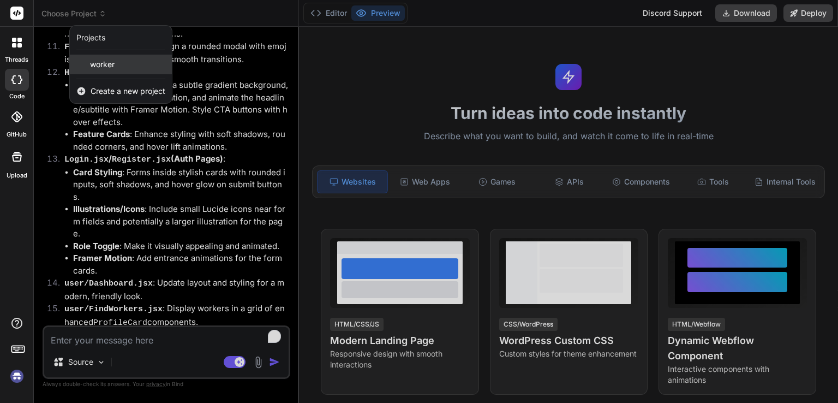
click at [92, 59] on span "worker" at bounding box center [102, 64] width 25 height 11
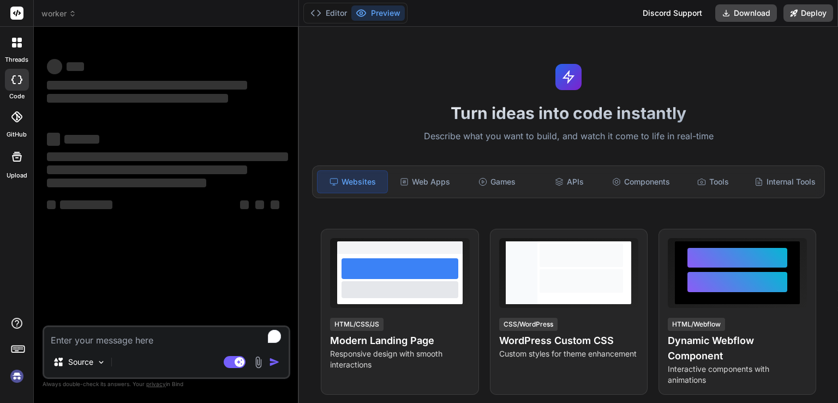
click at [96, 337] on textarea "To enrich screen reader interactions, please activate Accessibility in Grammarl…" at bounding box center [166, 337] width 245 height 20
type textarea "x"
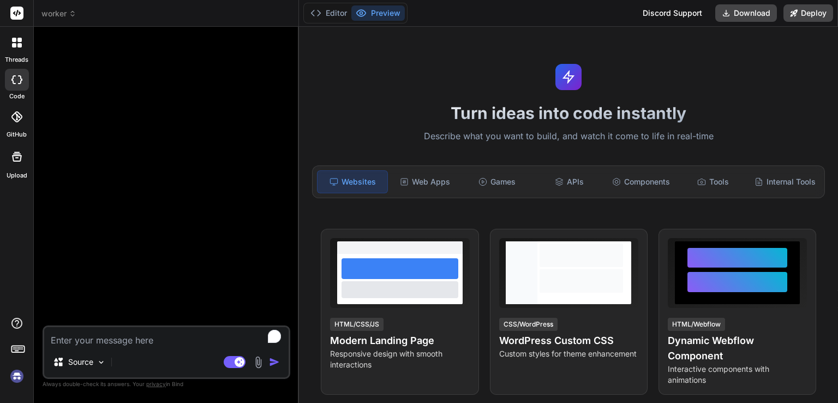
paste textarea "You are a senior frontend designer & developer. Generate a React + Vite + Tailw…"
type textarea "You are a senior frontend designer & developer. Generate a React + Vite + Tailw…"
type textarea "x"
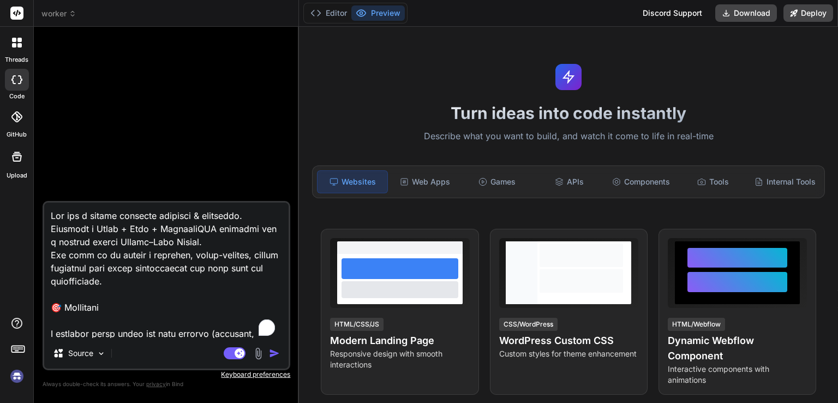
scroll to position [1953, 0]
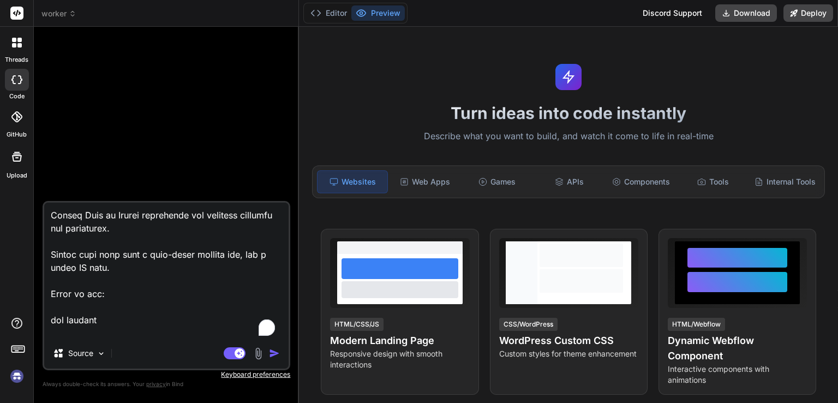
type textarea "You are a senior frontend designer & developer. Generate a React + Vite + Tailw…"
click at [272, 349] on img "button" at bounding box center [274, 353] width 11 height 11
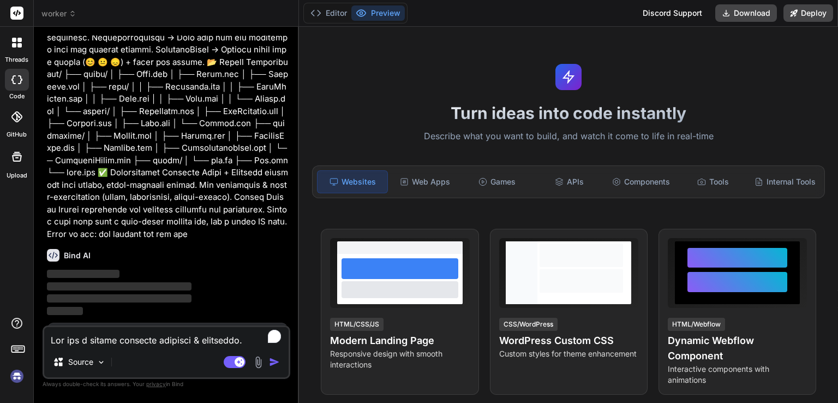
scroll to position [574, 0]
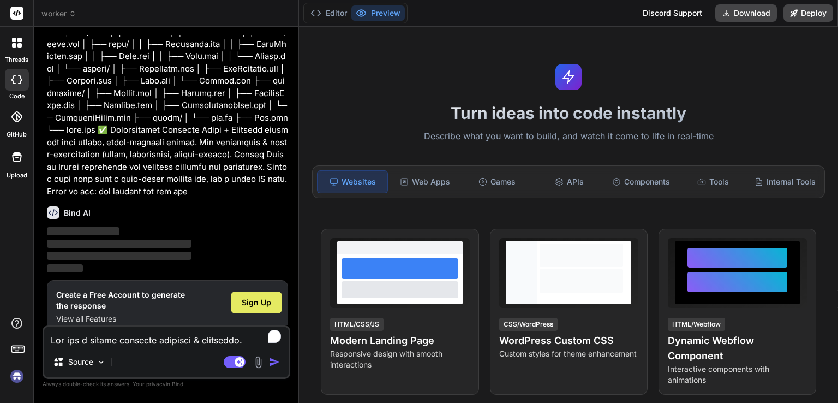
click at [246, 291] on div "Sign Up" at bounding box center [256, 302] width 51 height 22
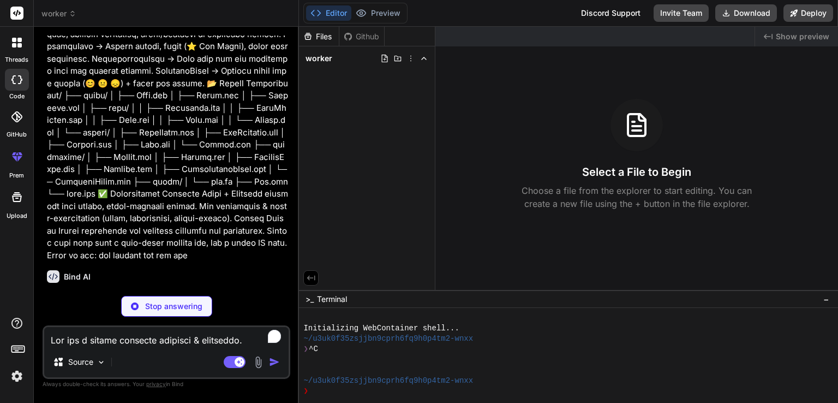
scroll to position [510, 0]
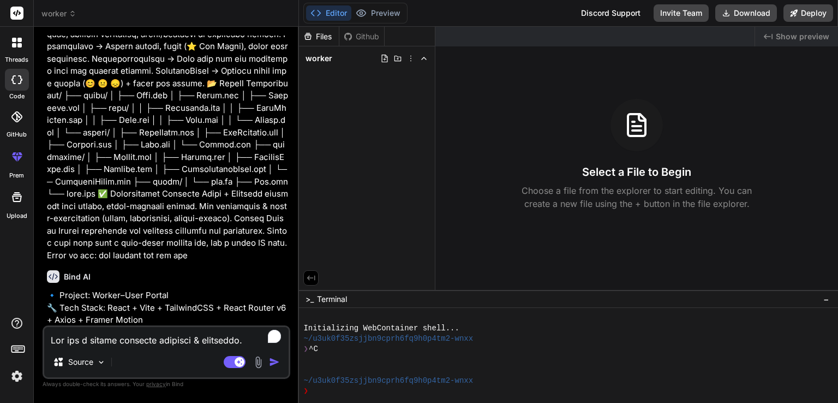
type textarea "x"
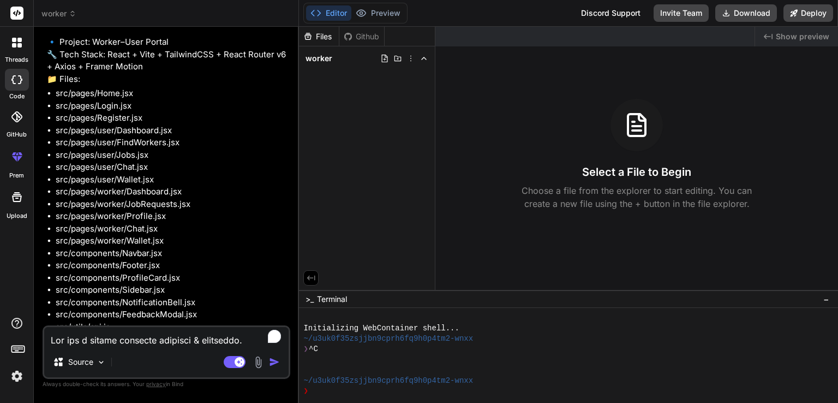
scroll to position [801, 0]
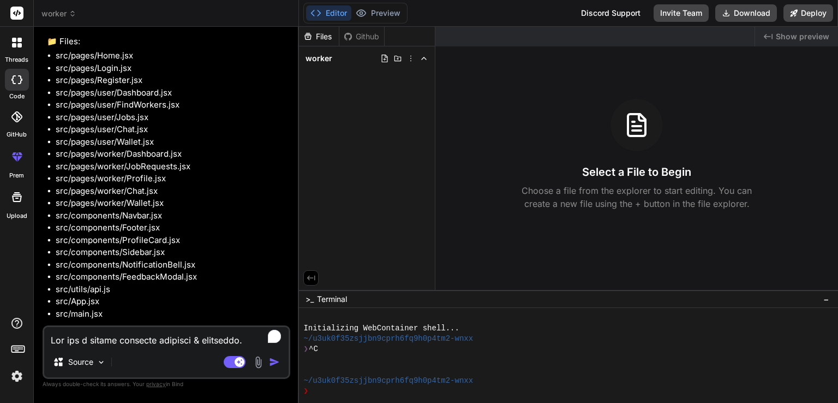
click at [130, 341] on textarea "To enrich screen reader interactions, please activate Accessibility in Grammarl…" at bounding box center [166, 337] width 245 height 20
type textarea "y"
type textarea "x"
type textarea "yw"
type textarea "x"
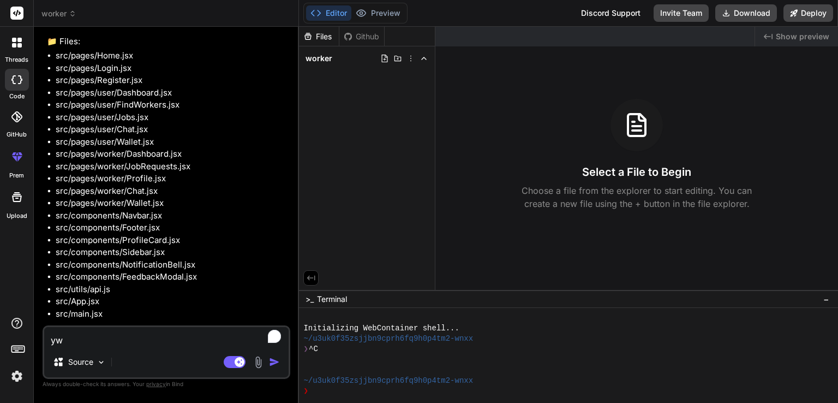
type textarea "y"
type textarea "x"
type textarea "ye"
type textarea "x"
type textarea "yes"
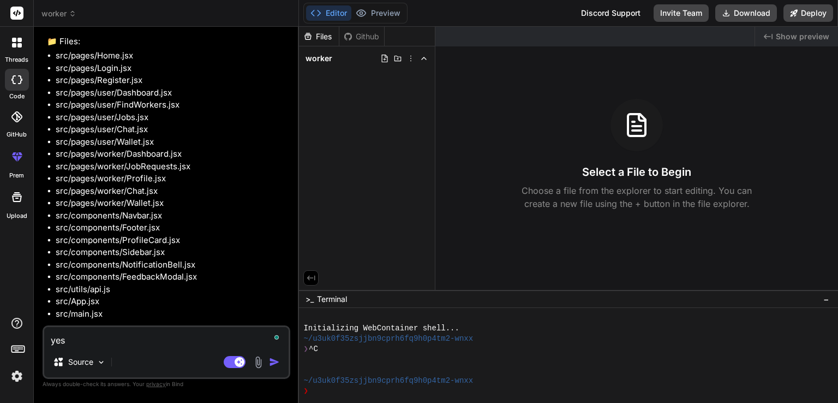
type textarea "x"
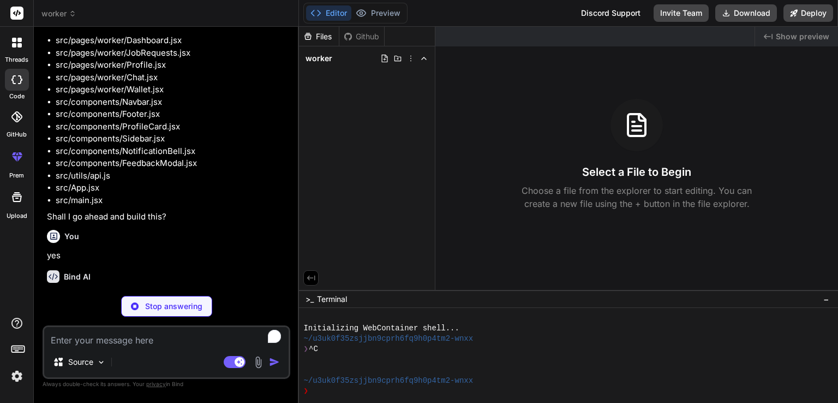
scroll to position [915, 0]
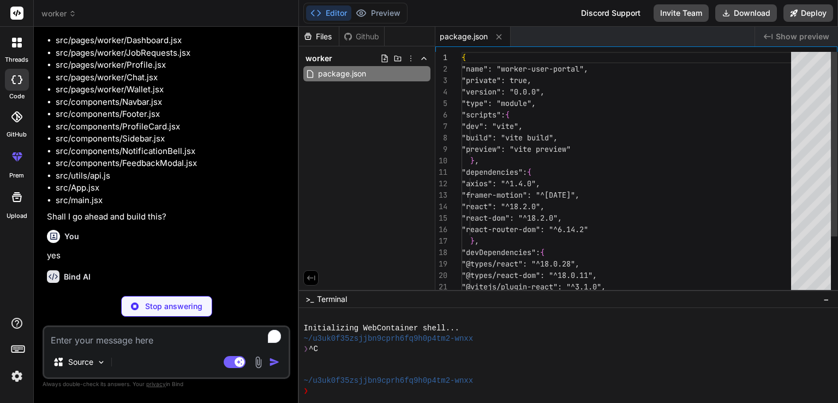
type textarea "x"
type textarea "import { defineConfig } from 'vite' import react from '@vitejs/plugin-react' //…"
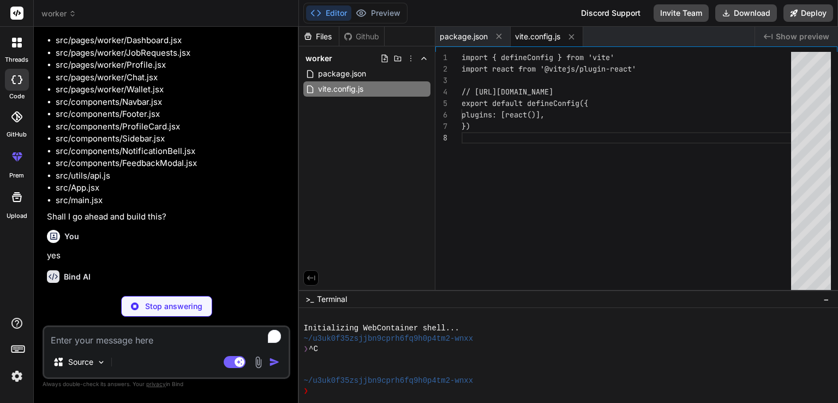
type textarea "x"
type textarea "}"
type textarea "x"
type textarea "export default { plugins: { tailwindcss: {}, autoprefixer: {}, }, }"
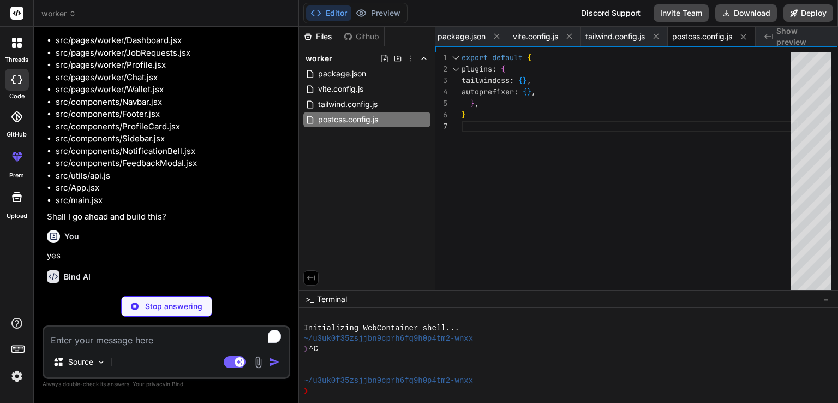
type textarea "x"
type textarea "<script type="module" src="/src/main.jsx"></script> </body> </html>"
type textarea "x"
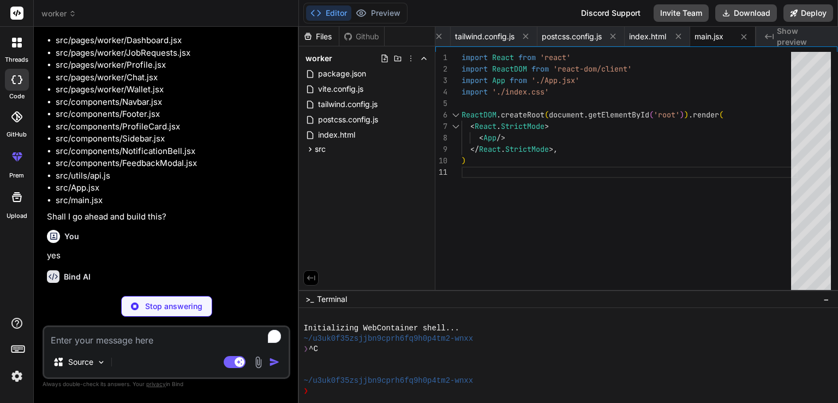
type textarea "x"
type textarea "export default App"
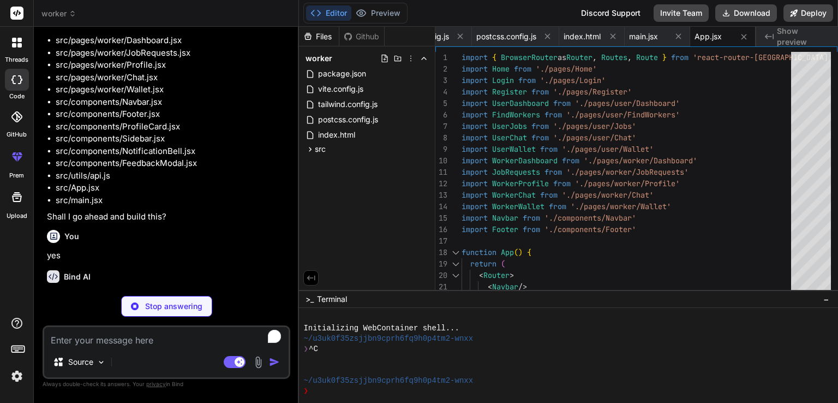
type textarea "x"
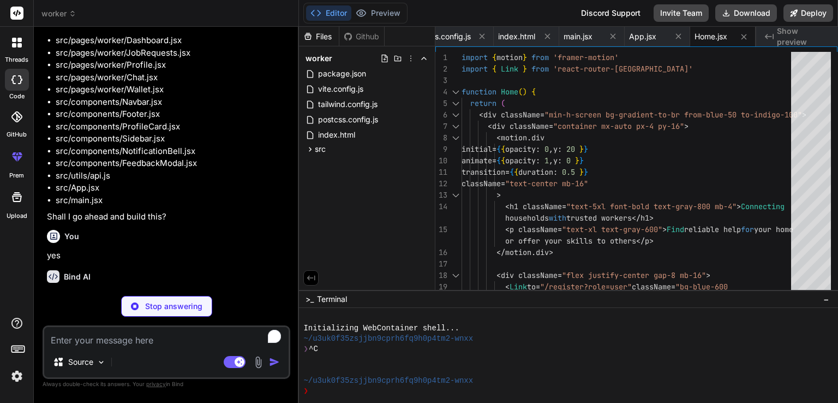
type textarea "x"
type textarea "export default Login"
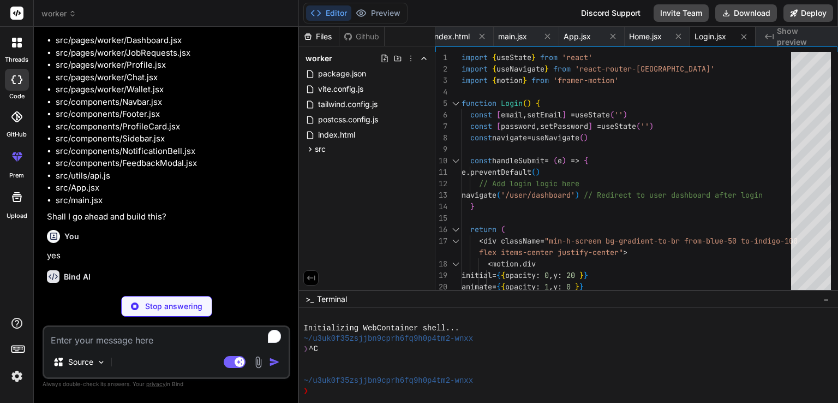
type textarea "x"
type textarea "</p> </motion.div> </div> ) } export default Register"
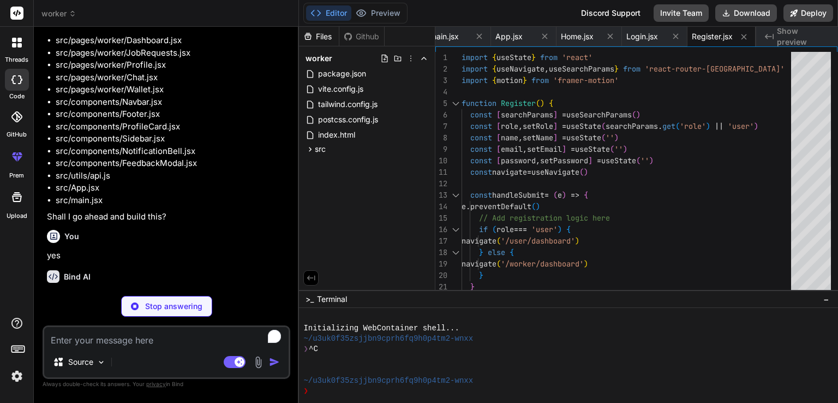
type textarea "x"
type textarea "export default UserDashboard"
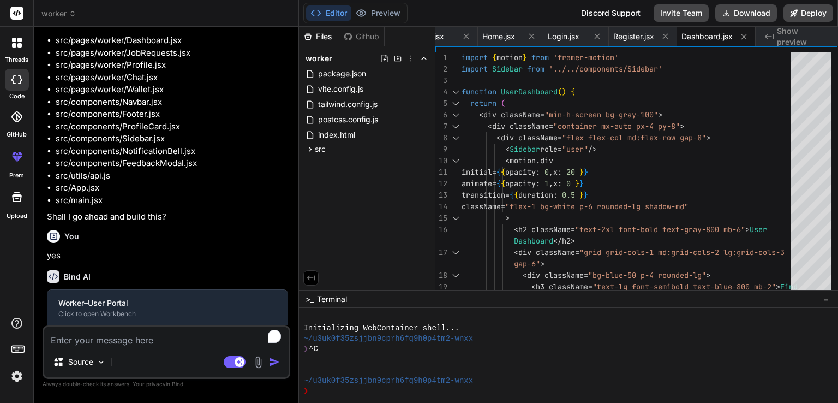
type textarea "x"
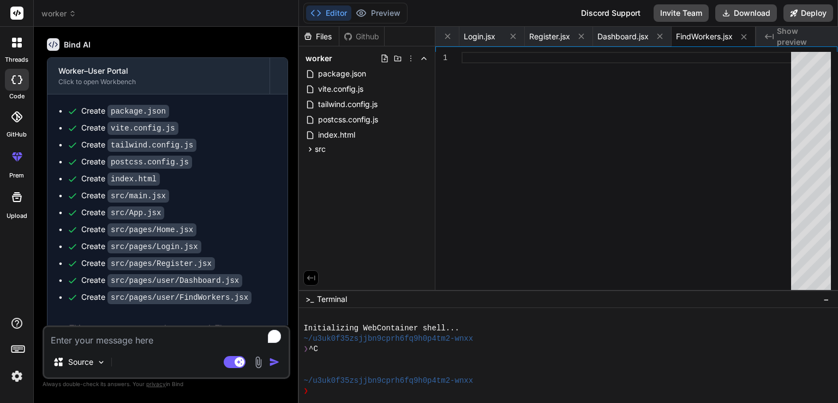
scroll to position [1160, 0]
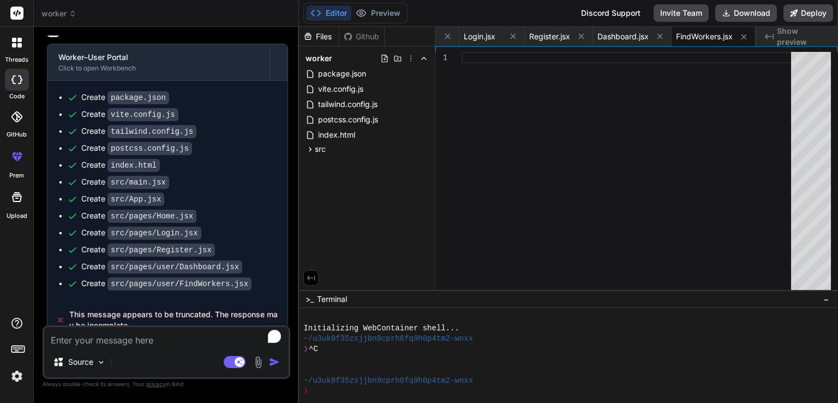
click at [114, 338] on textarea "To enrich screen reader interactions, please activate Accessibility in Grammarl…" at bounding box center [166, 337] width 245 height 20
type textarea "r"
type textarea "x"
type textarea "re"
type textarea "x"
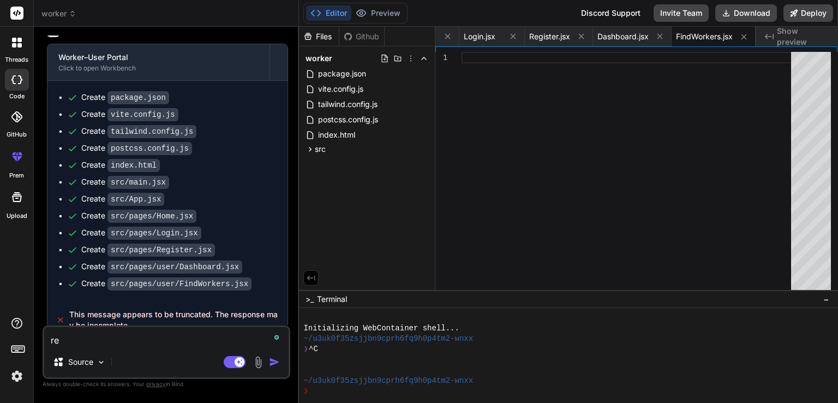
type textarea "ret"
type textarea "x"
type textarea "retr"
type textarea "x"
type textarea "retry"
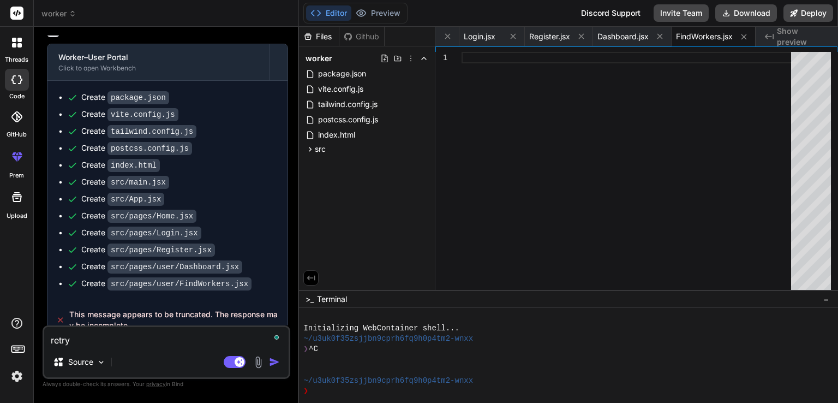
type textarea "x"
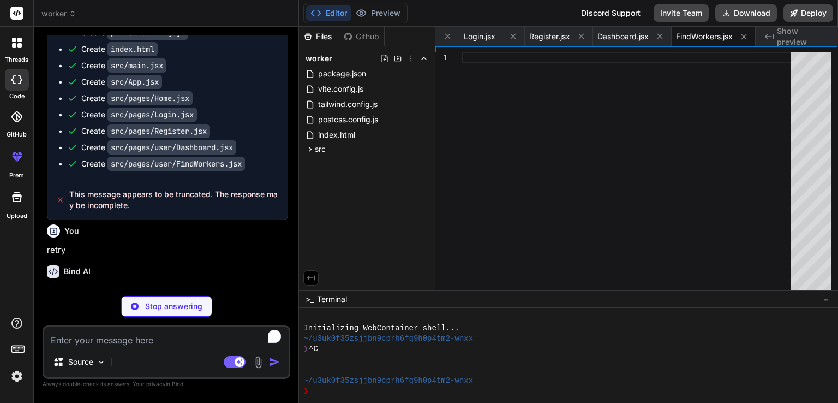
scroll to position [1272, 0]
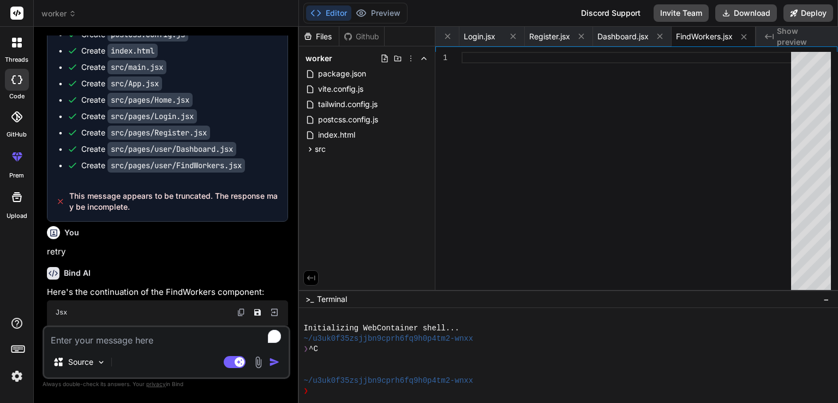
type textarea "x"
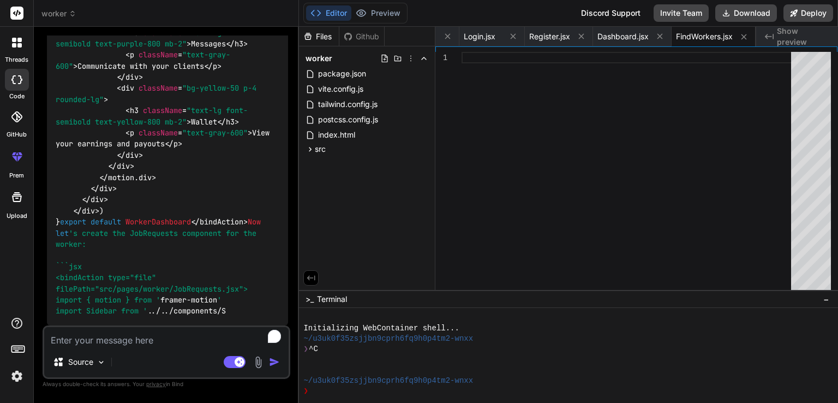
scroll to position [7271, 0]
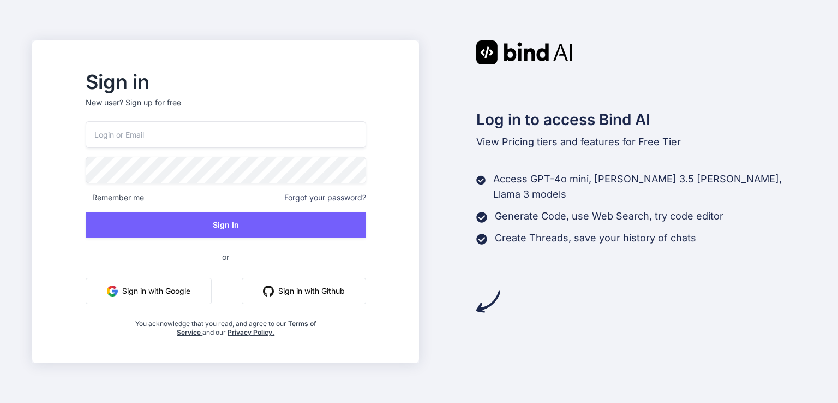
click at [197, 287] on button "Sign in with Google" at bounding box center [149, 291] width 126 height 26
